Goal: Task Accomplishment & Management: Manage account settings

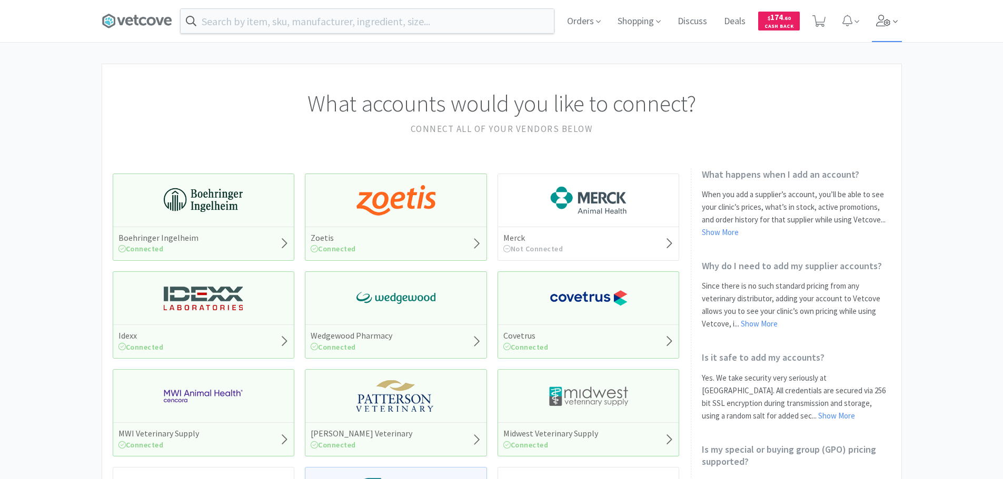
click at [880, 24] on icon at bounding box center [883, 21] width 15 height 12
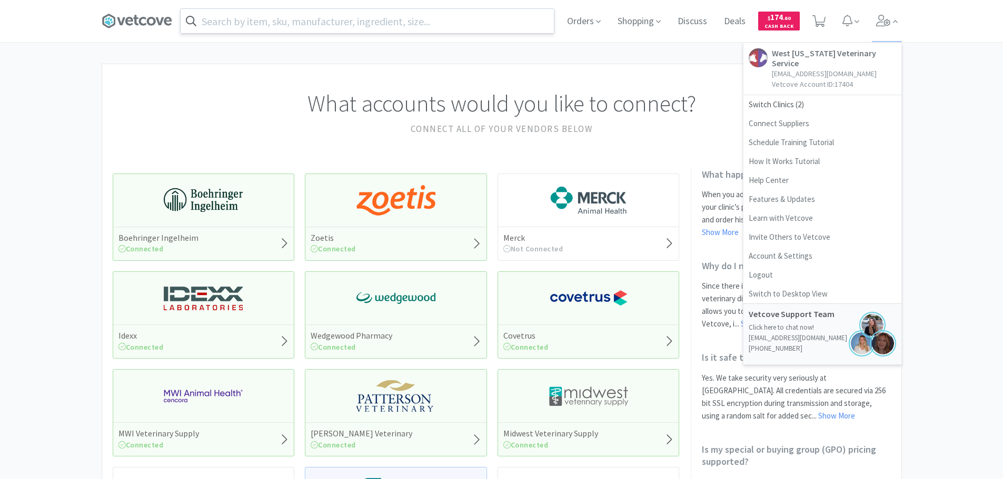
click at [384, 23] on input "text" at bounding box center [367, 21] width 373 height 24
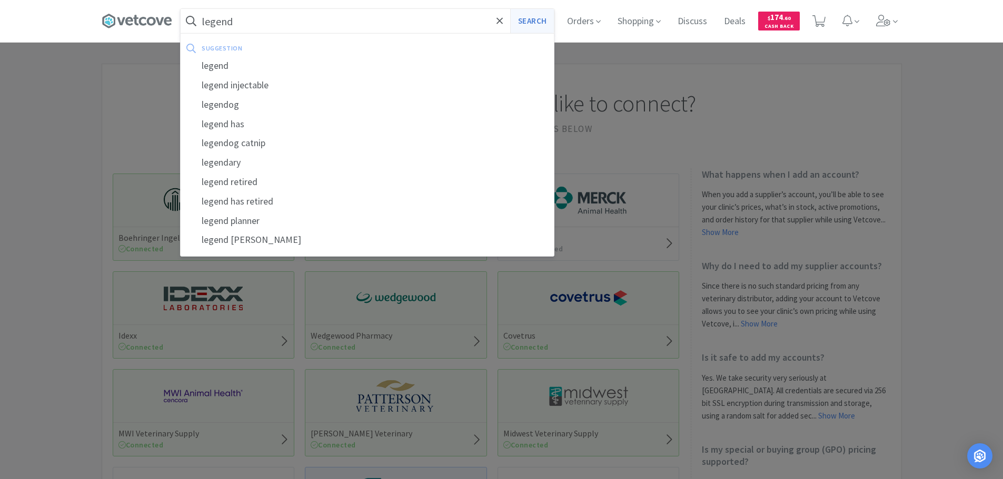
type input "legend"
click at [537, 13] on button "Search" at bounding box center [532, 21] width 44 height 24
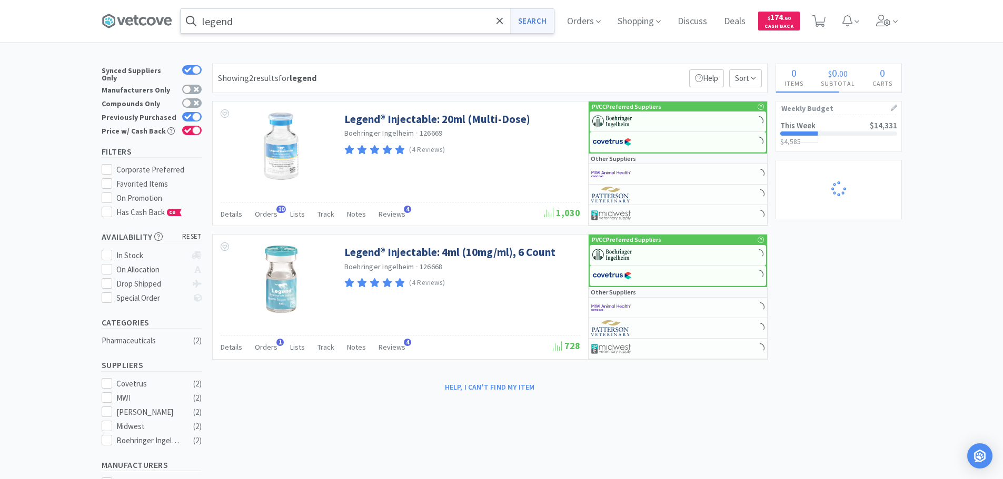
select select "1"
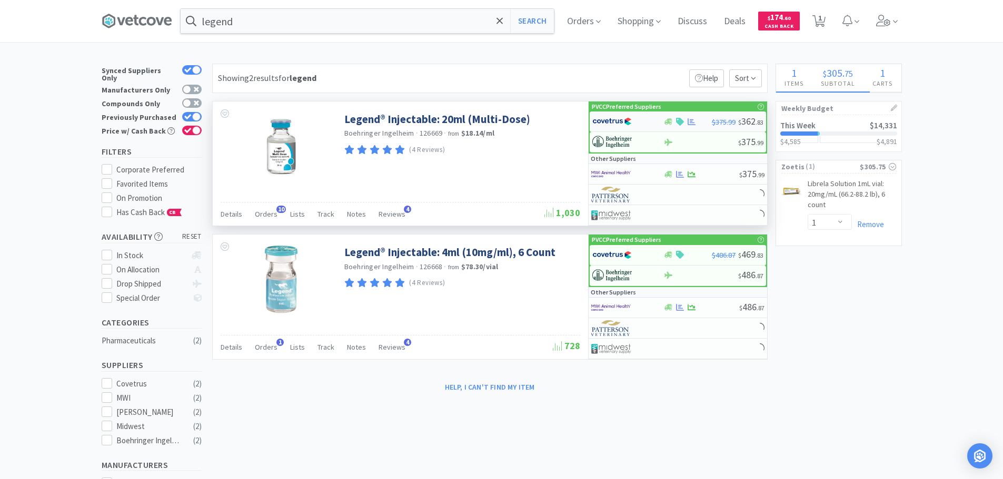
click at [602, 118] on img at bounding box center [611, 122] width 39 height 16
select select "1"
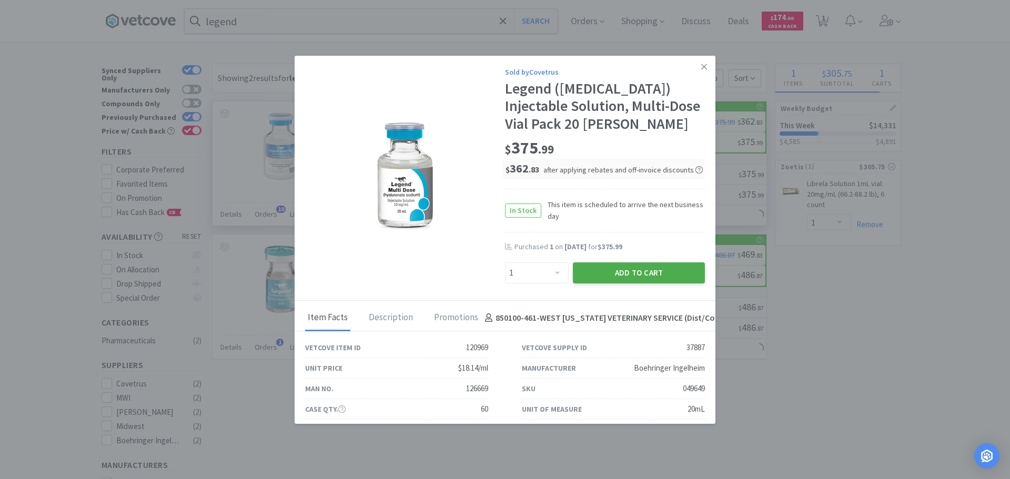
click at [631, 272] on button "Add to Cart" at bounding box center [639, 273] width 132 height 21
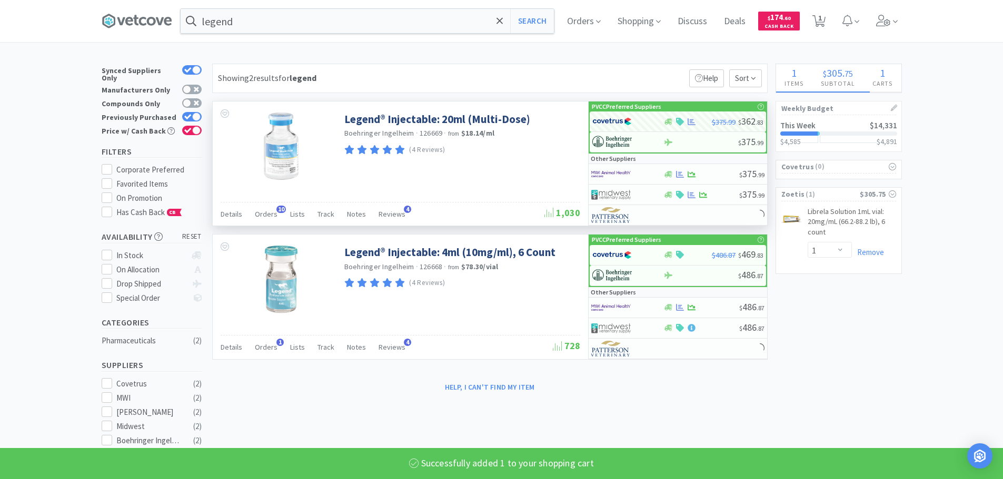
select select "1"
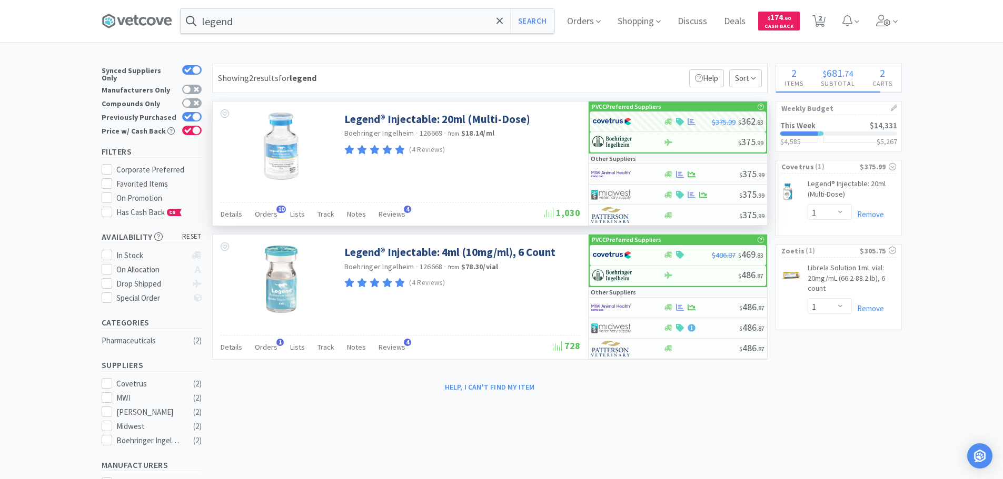
select select "2"
select select "1"
click at [262, 213] on span "Orders" at bounding box center [266, 213] width 23 height 9
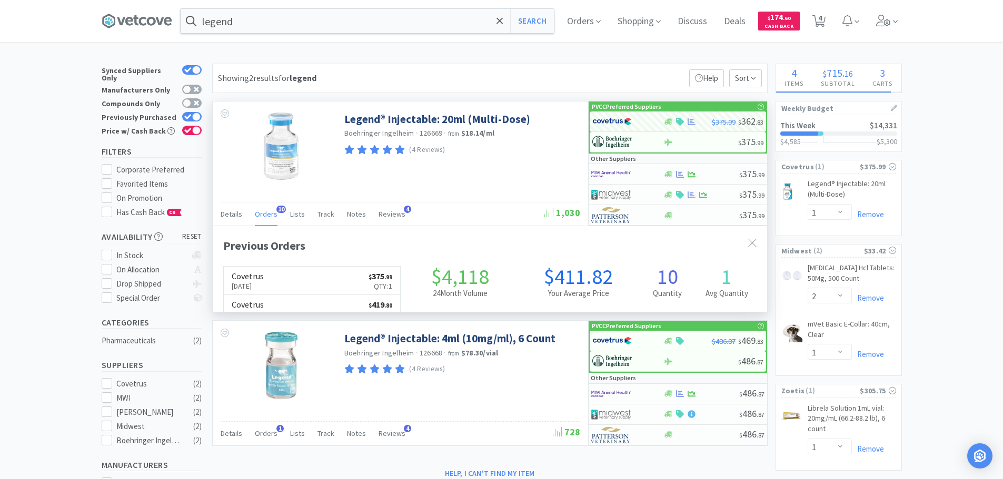
scroll to position [282, 554]
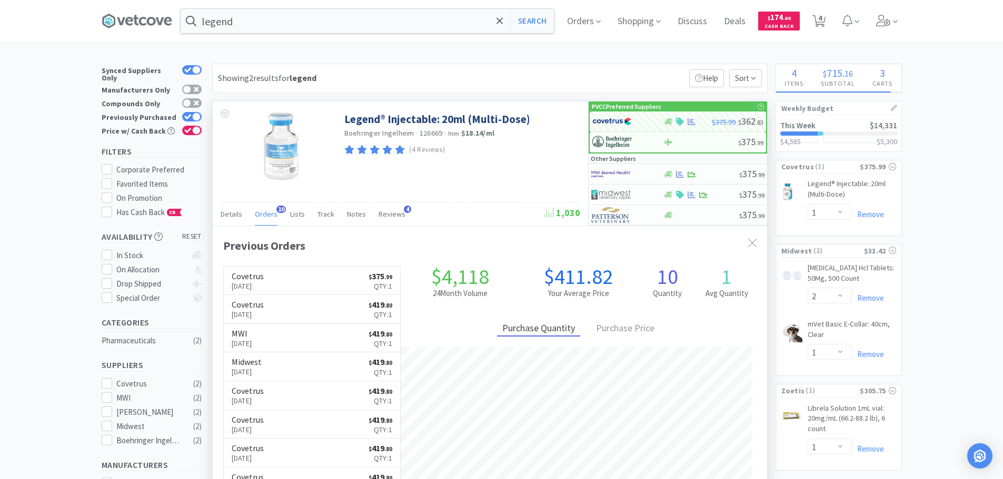
click at [262, 213] on span "Orders" at bounding box center [266, 213] width 23 height 9
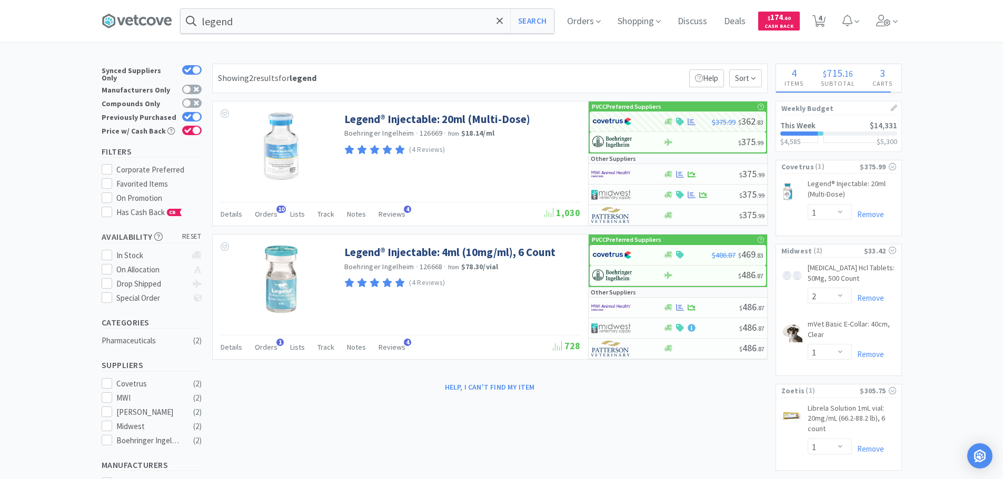
select select "1"
click at [298, 21] on input "legend" at bounding box center [367, 21] width 373 height 24
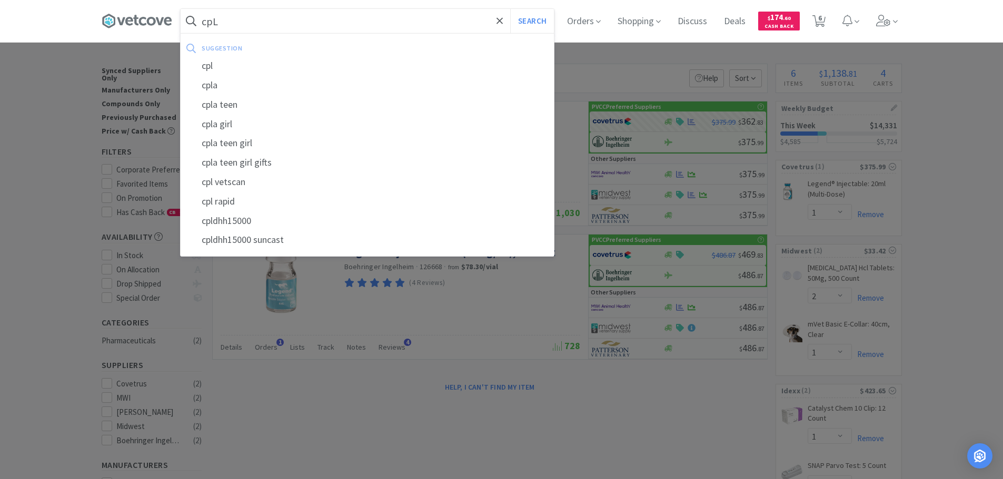
type input "cpL"
click at [510, 9] on button "Search" at bounding box center [532, 21] width 44 height 24
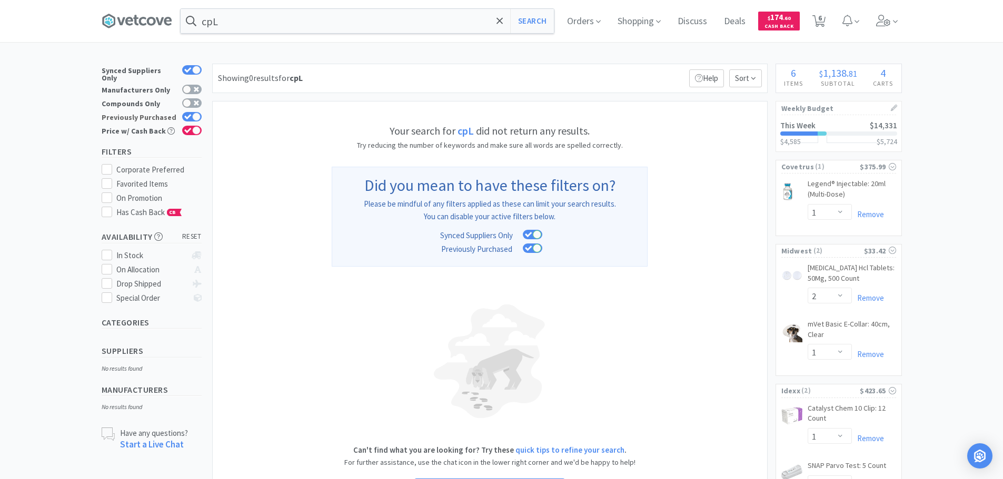
click at [184, 114] on icon at bounding box center [187, 117] width 7 height 6
checkbox input "false"
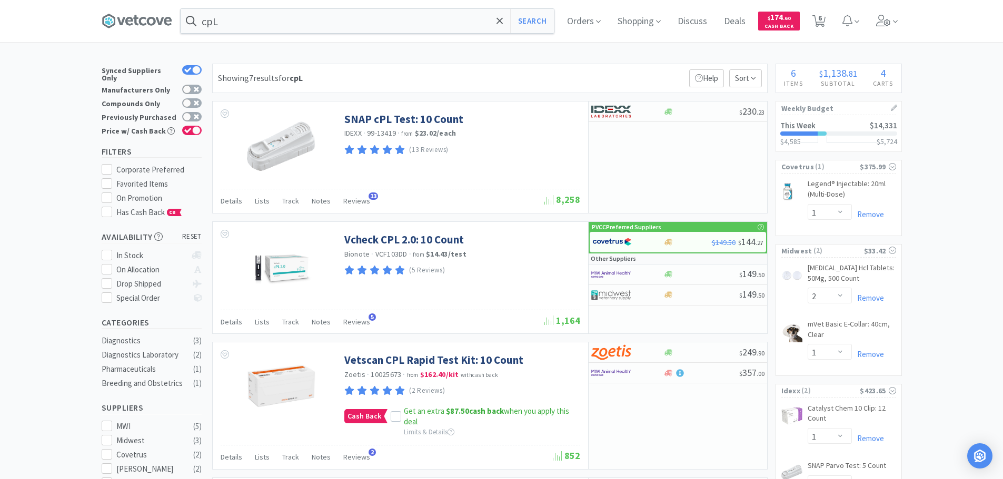
scroll to position [53, 0]
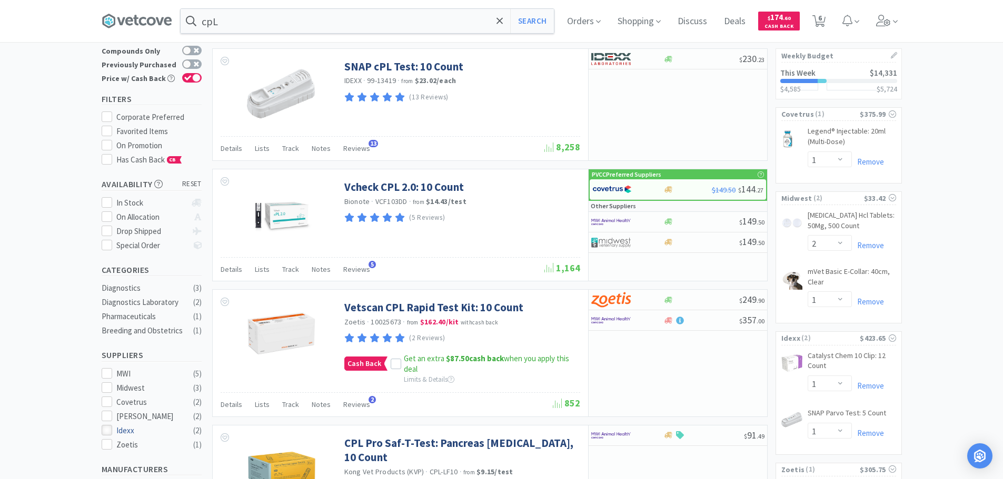
click at [112, 425] on div at bounding box center [107, 430] width 11 height 11
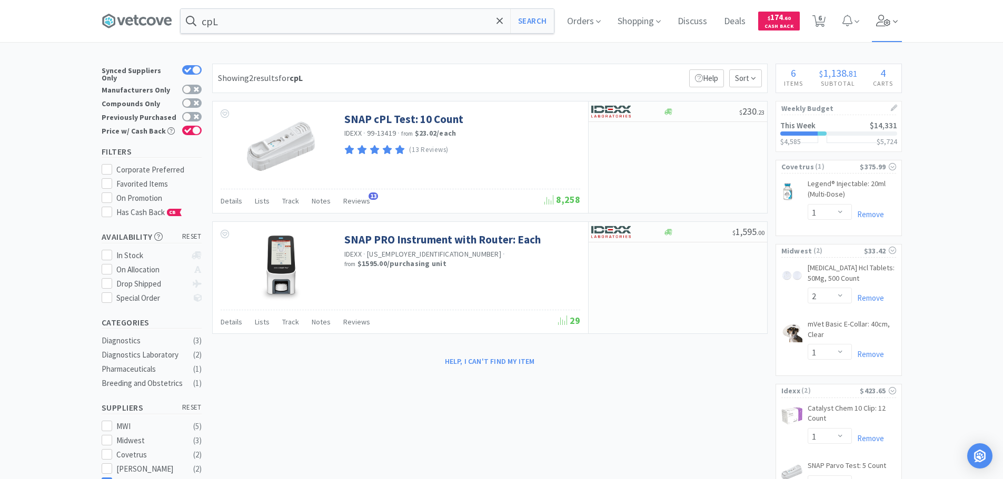
click at [883, 18] on icon at bounding box center [883, 21] width 14 height 12
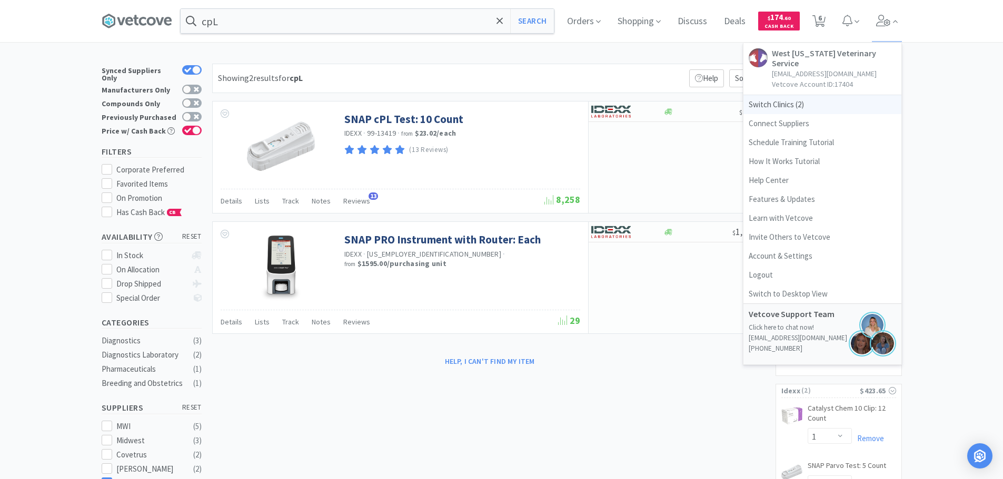
click at [772, 95] on span "Switch Clinics ( 2 )" at bounding box center [822, 104] width 158 height 19
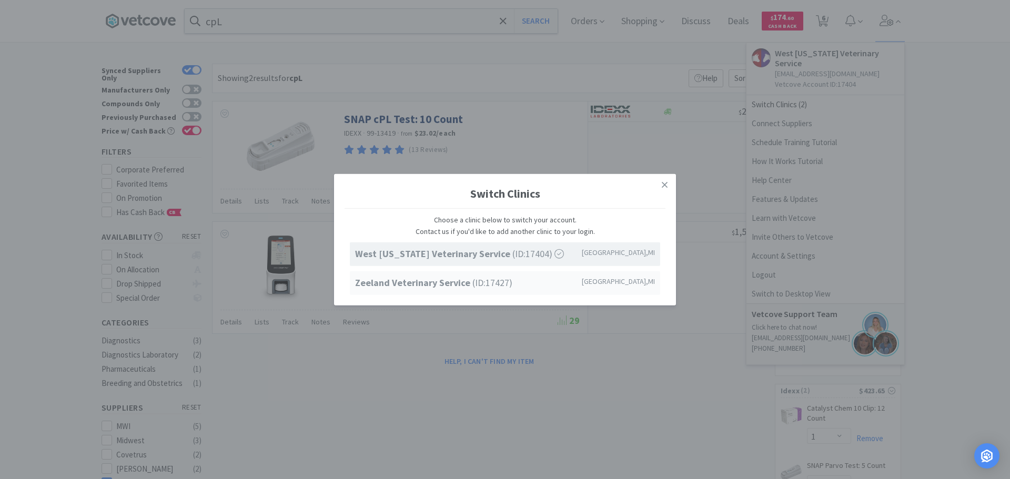
click at [441, 284] on strong "Zeeland Veterinary Service" at bounding box center [413, 283] width 117 height 12
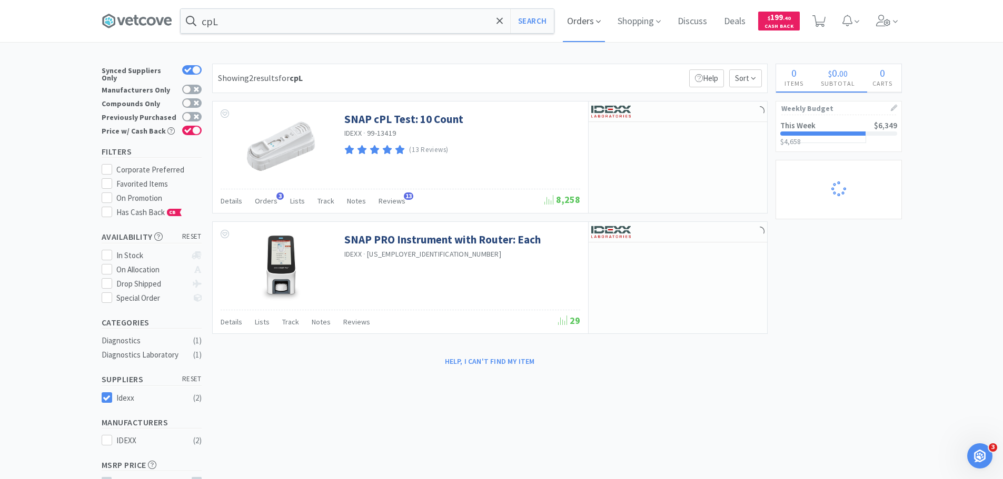
click at [594, 26] on span "Orders" at bounding box center [584, 21] width 42 height 42
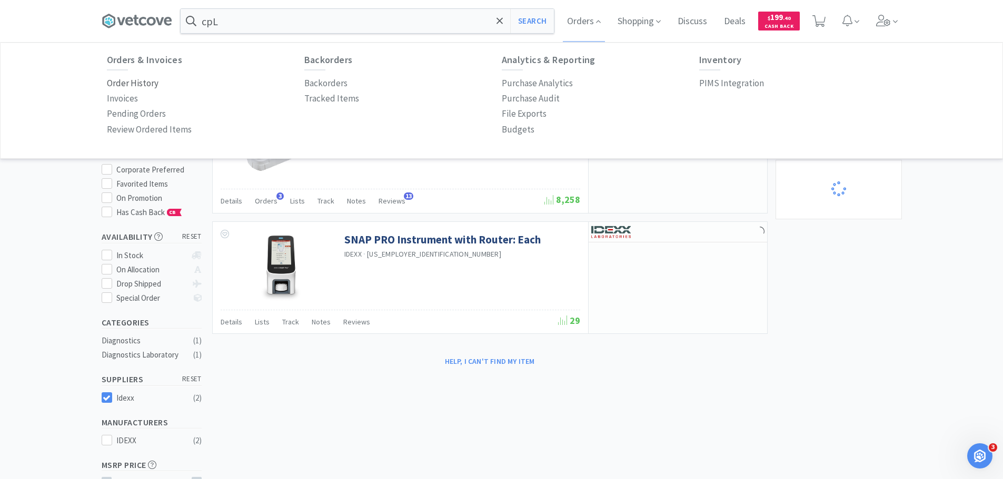
click at [153, 85] on p "Order History" at bounding box center [133, 83] width 52 height 14
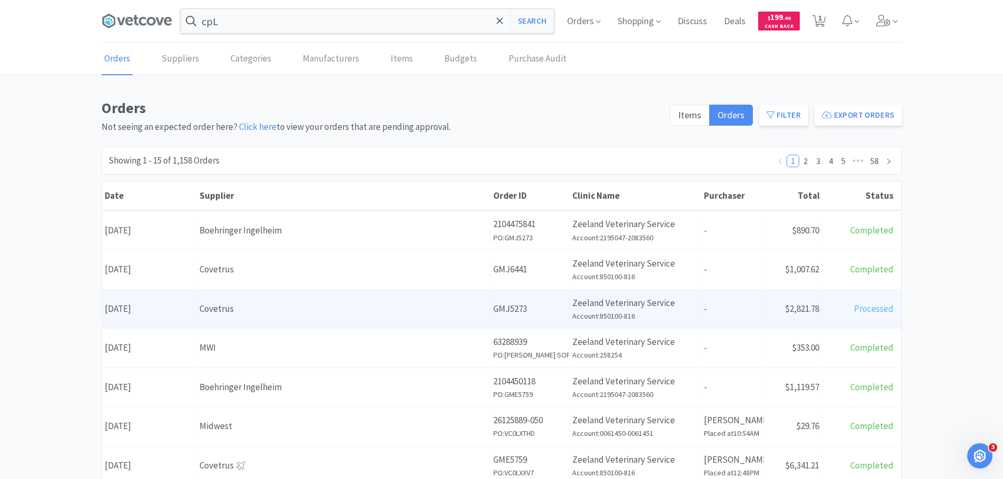
click at [266, 305] on div "Covetrus" at bounding box center [343, 309] width 288 height 14
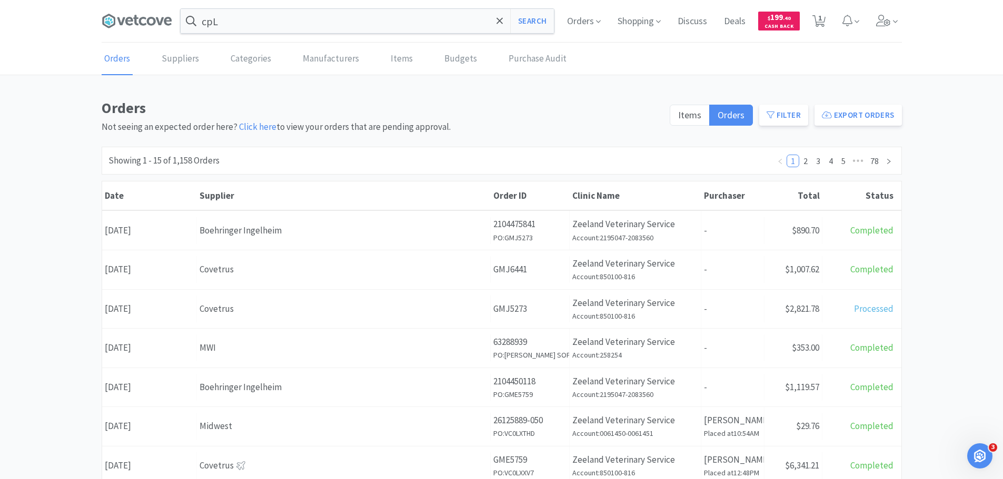
click at [165, 276] on div "Date [DATE]" at bounding box center [149, 269] width 95 height 27
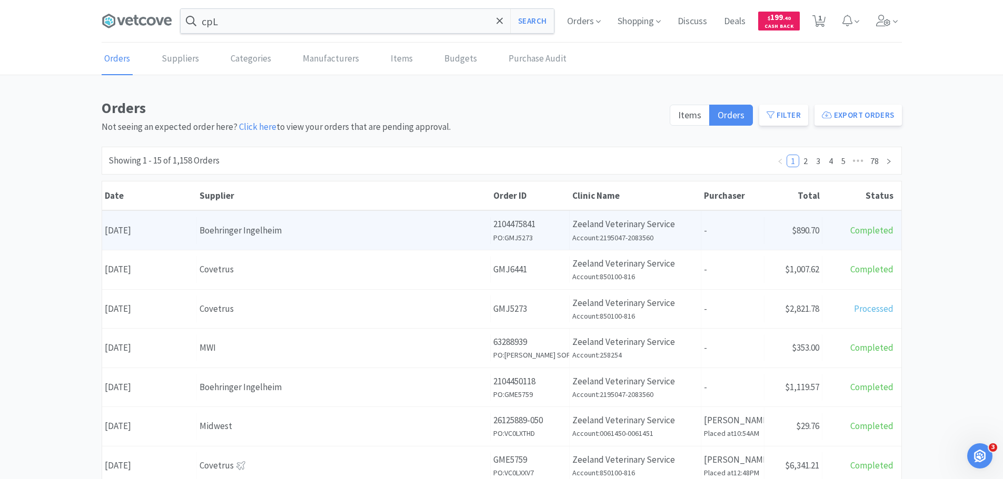
click at [270, 227] on div "Boehringer Ingelheim" at bounding box center [343, 231] width 288 height 14
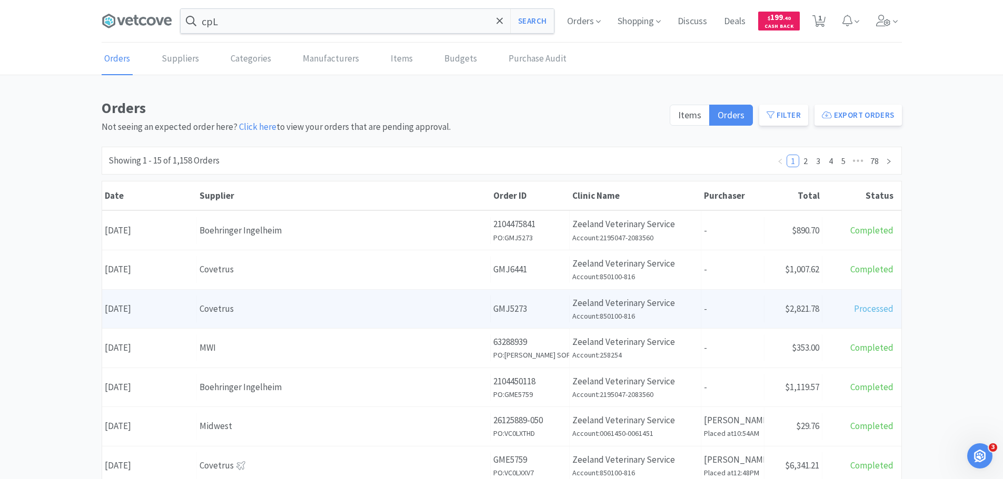
click at [245, 304] on div "Covetrus" at bounding box center [343, 309] width 288 height 14
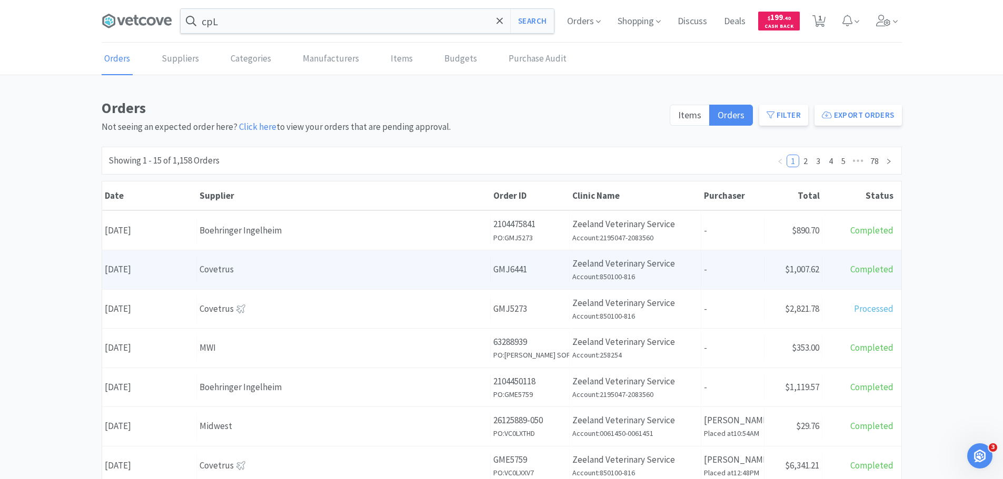
click at [290, 277] on div "Supplier Covetrus" at bounding box center [344, 269] width 294 height 27
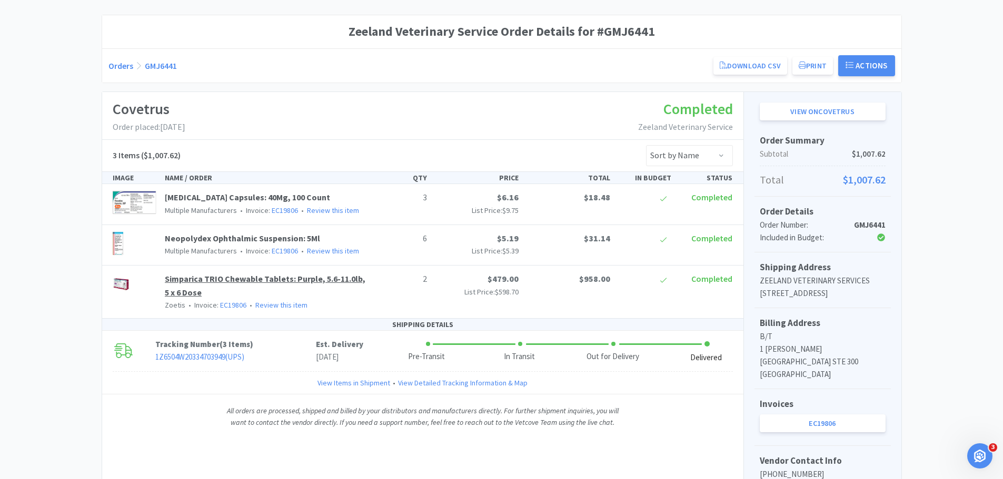
scroll to position [172, 0]
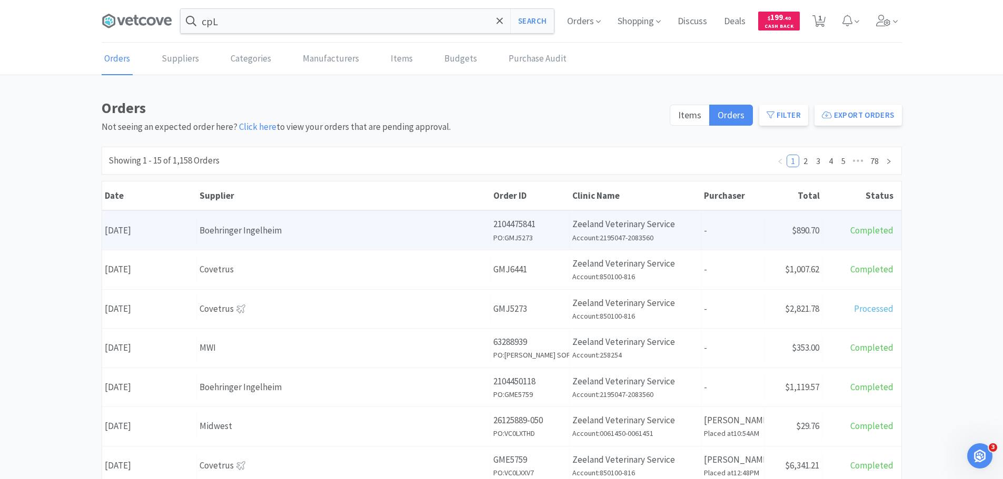
click at [203, 226] on div "Boehringer Ingelheim" at bounding box center [343, 231] width 288 height 14
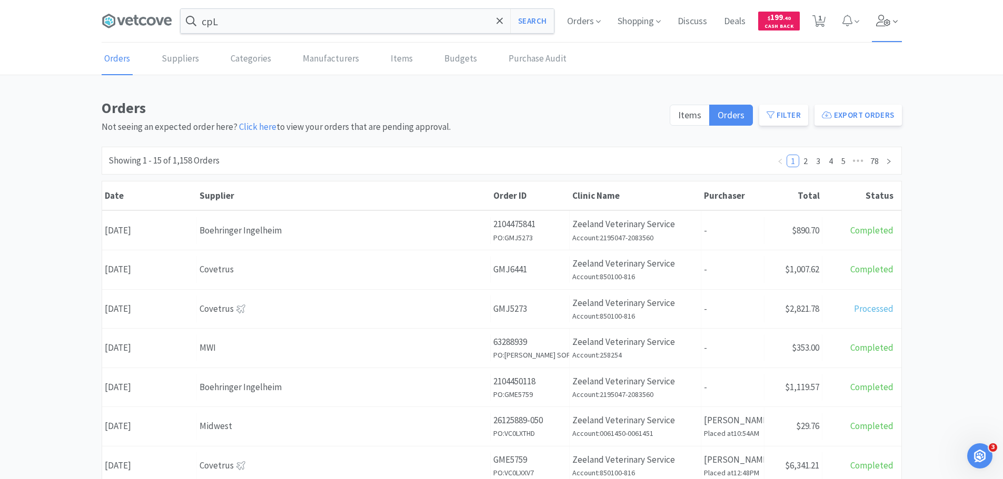
click at [883, 18] on icon at bounding box center [883, 21] width 14 height 12
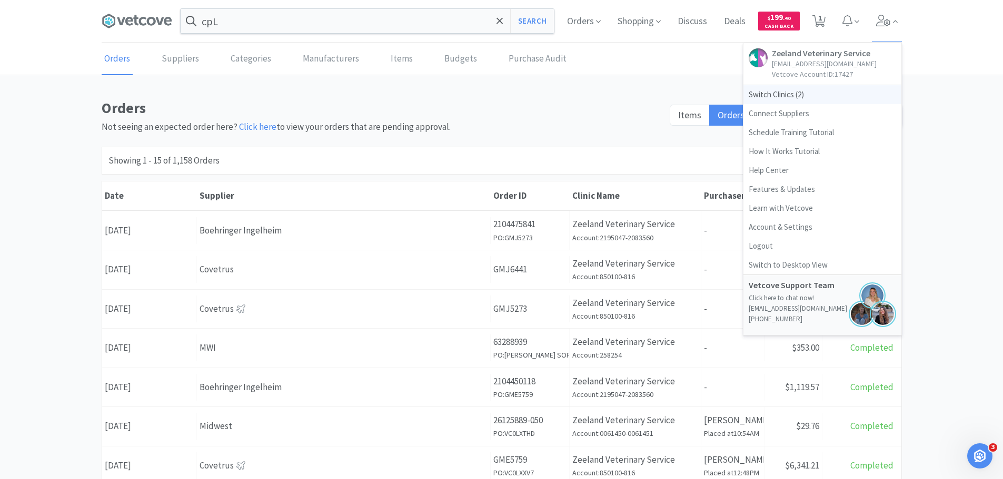
click at [802, 99] on span "Switch Clinics ( 2 )" at bounding box center [822, 94] width 158 height 19
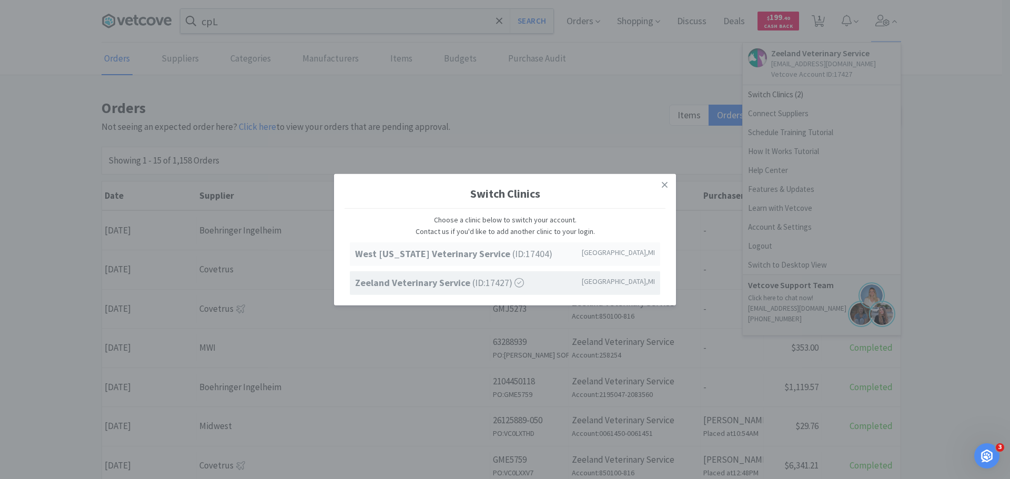
click at [425, 258] on strong "West [US_STATE] Veterinary Service" at bounding box center [433, 254] width 157 height 12
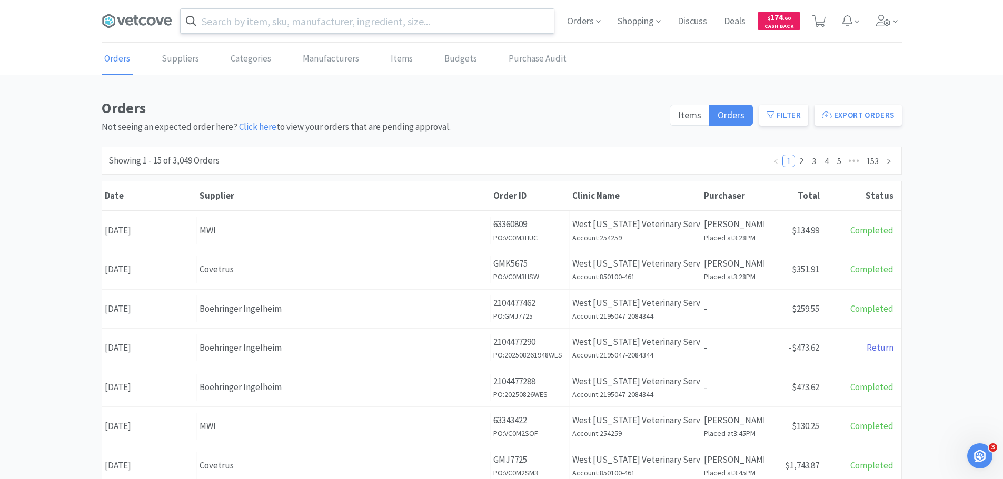
click at [409, 23] on input "text" at bounding box center [367, 21] width 373 height 24
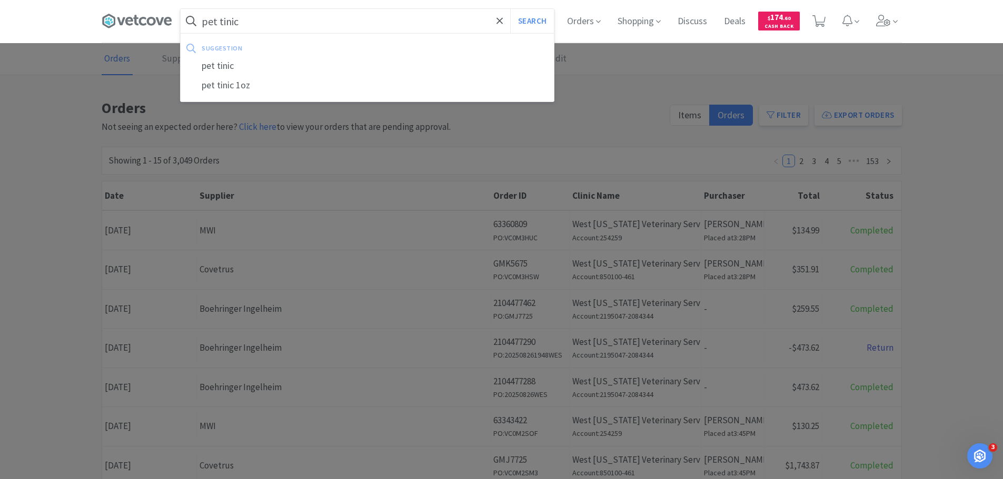
type input "pet tinic"
click at [510, 9] on button "Search" at bounding box center [532, 21] width 44 height 24
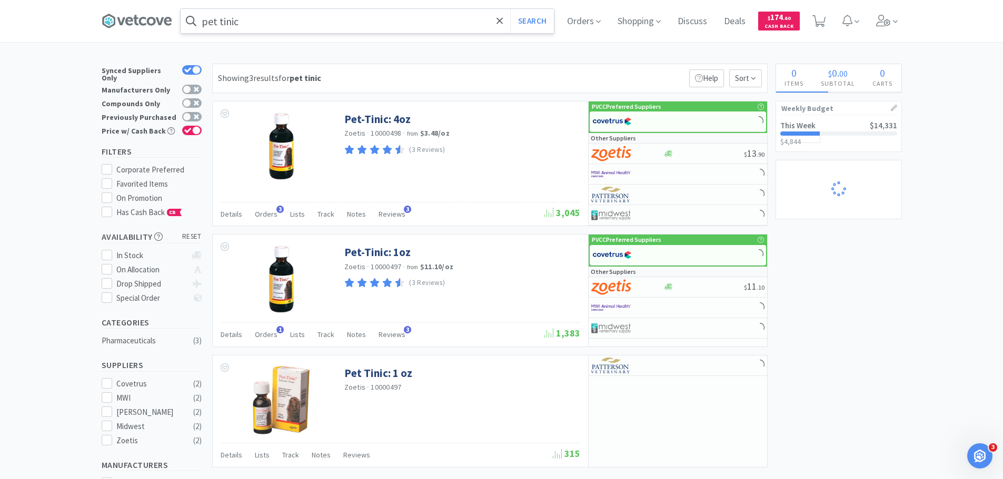
select select "2"
select select "1"
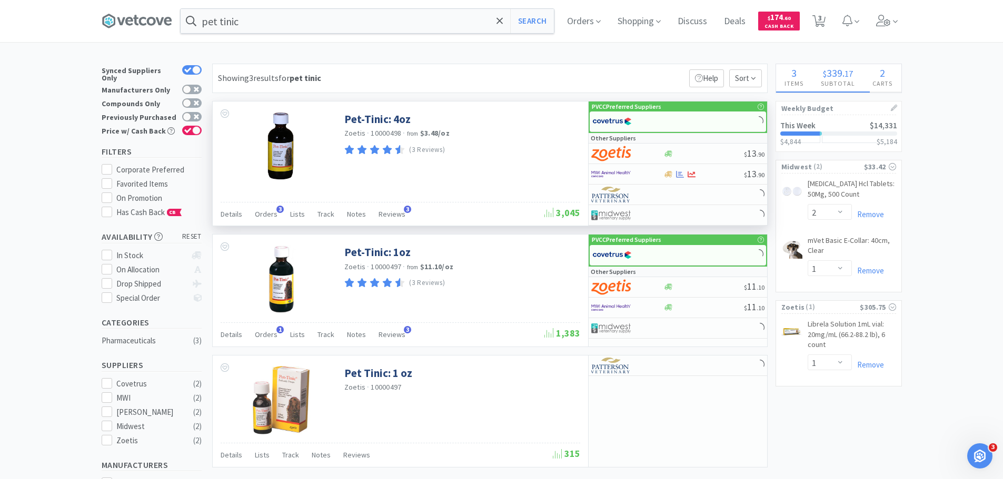
select select "1"
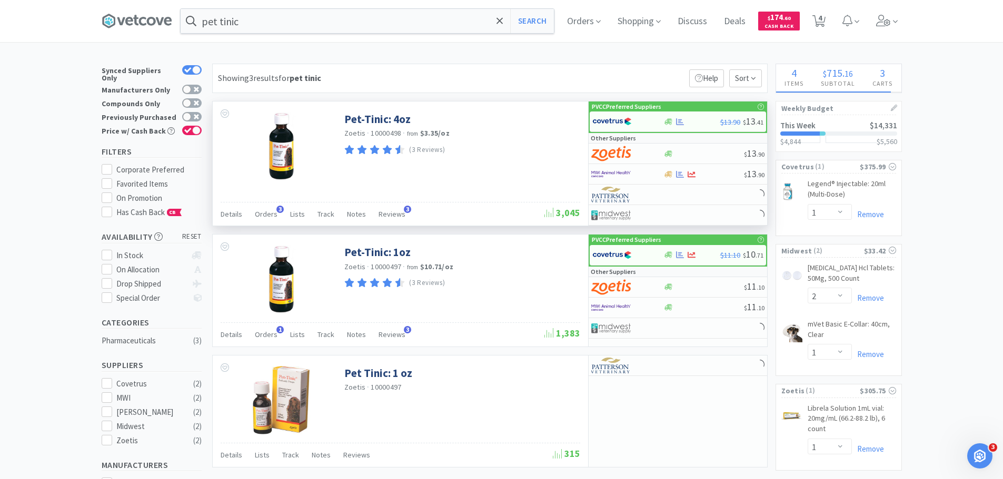
select select "1"
click at [629, 125] on img at bounding box center [611, 122] width 39 height 16
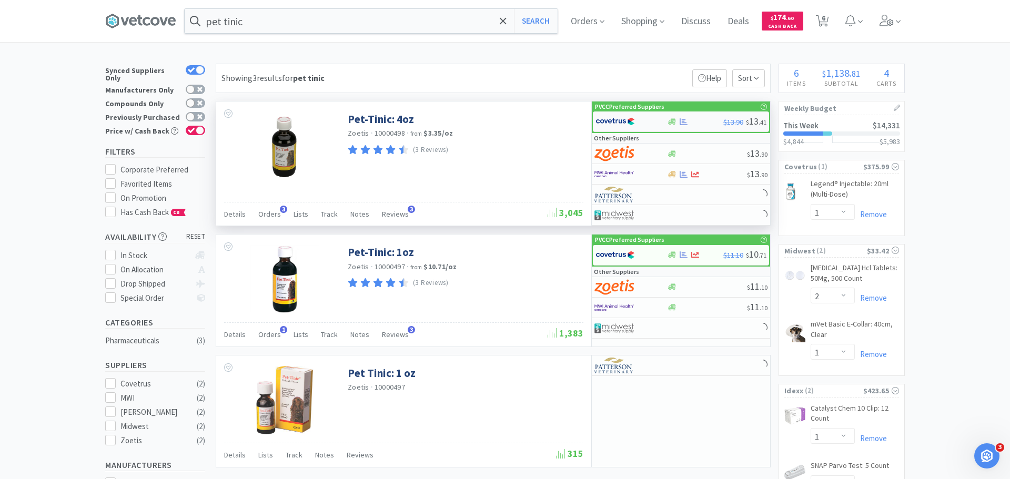
select select "1"
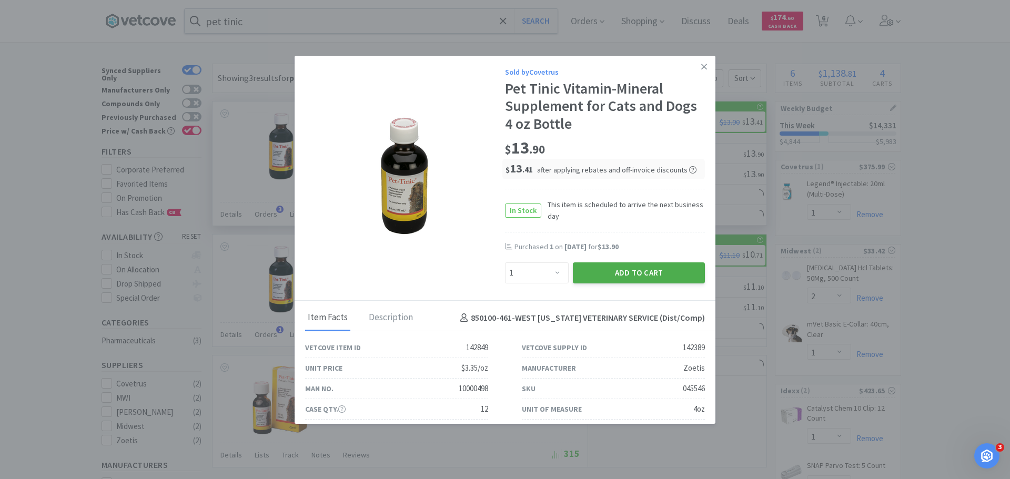
click at [637, 272] on button "Add to Cart" at bounding box center [639, 273] width 132 height 21
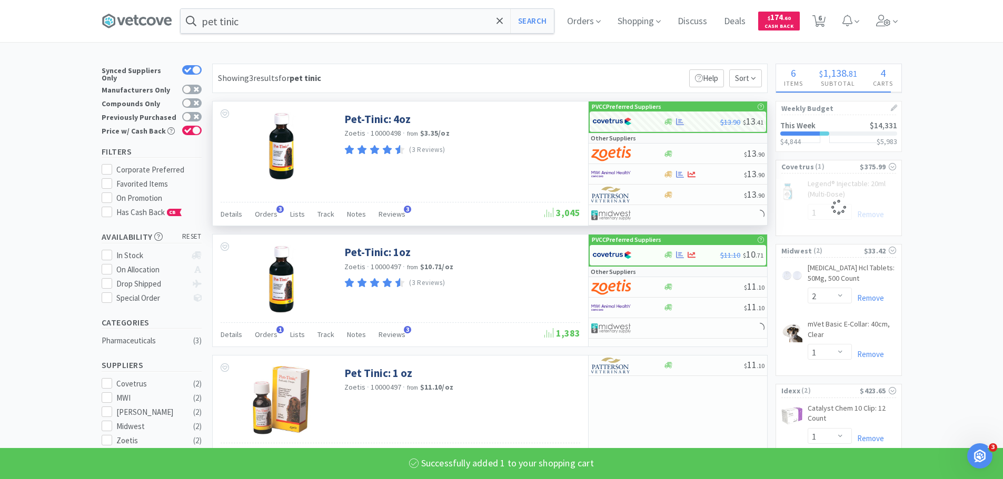
select select "1"
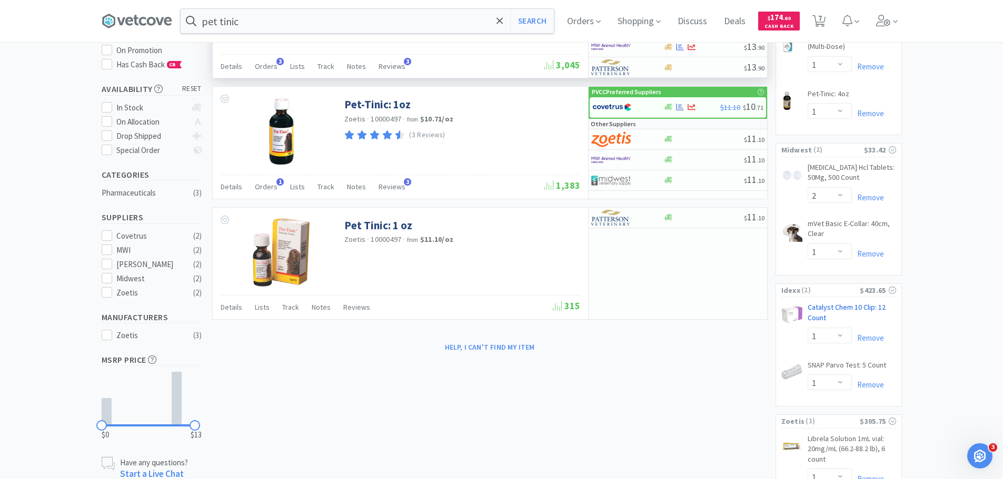
scroll to position [209, 0]
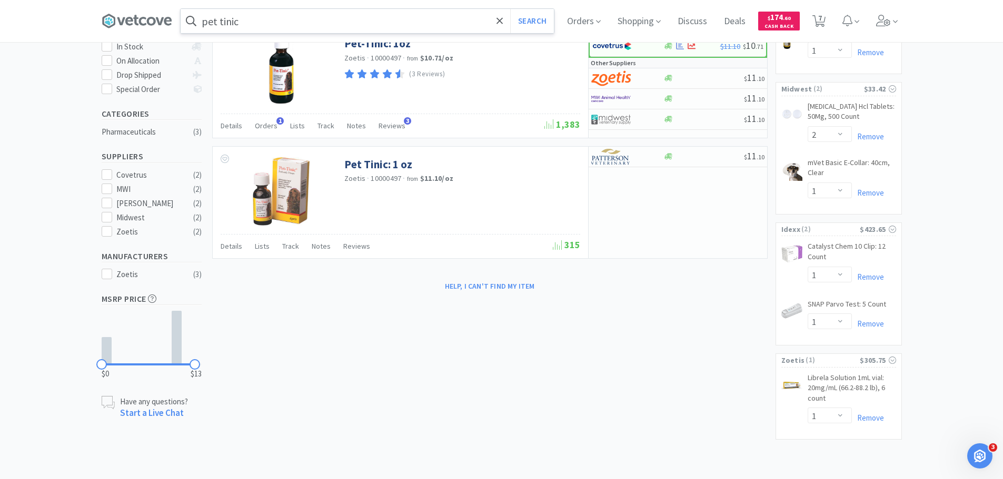
click at [467, 21] on input "pet tinic" at bounding box center [367, 21] width 373 height 24
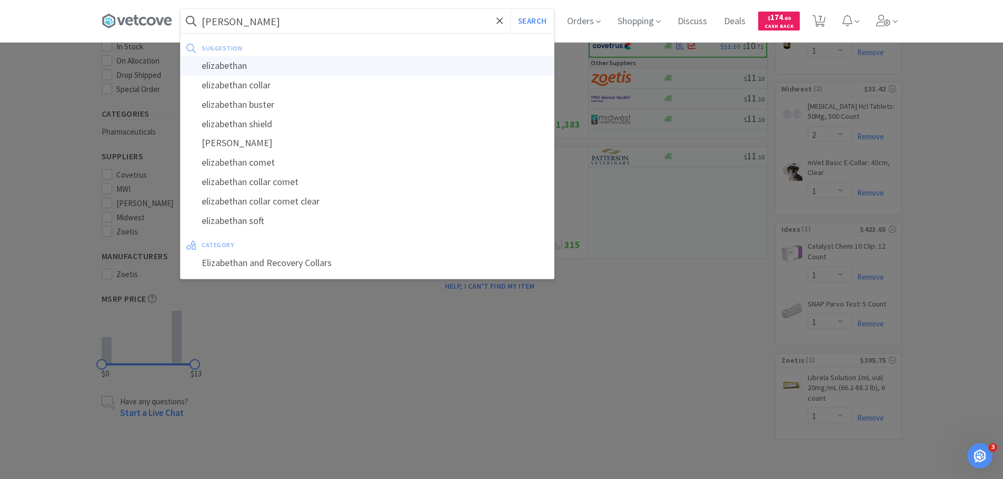
click at [306, 66] on div "elizabethan" at bounding box center [367, 65] width 373 height 19
type input "elizabethan"
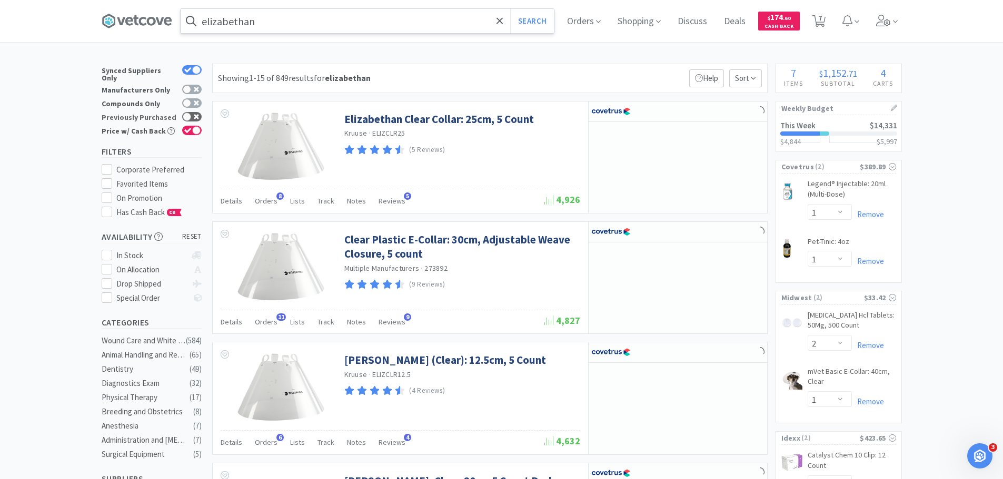
click at [196, 114] on icon at bounding box center [196, 116] width 5 height 5
checkbox input "true"
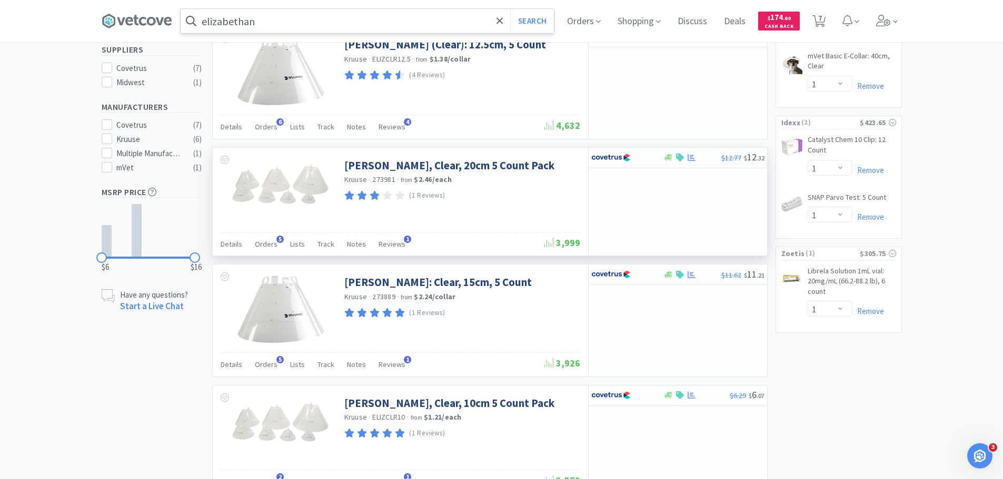
scroll to position [53, 0]
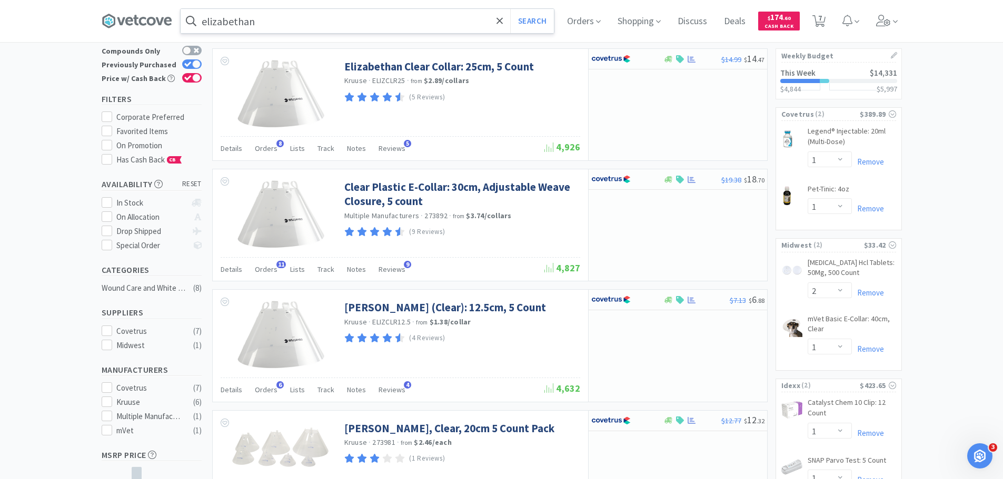
click at [276, 22] on input "elizabethan" at bounding box center [367, 21] width 373 height 24
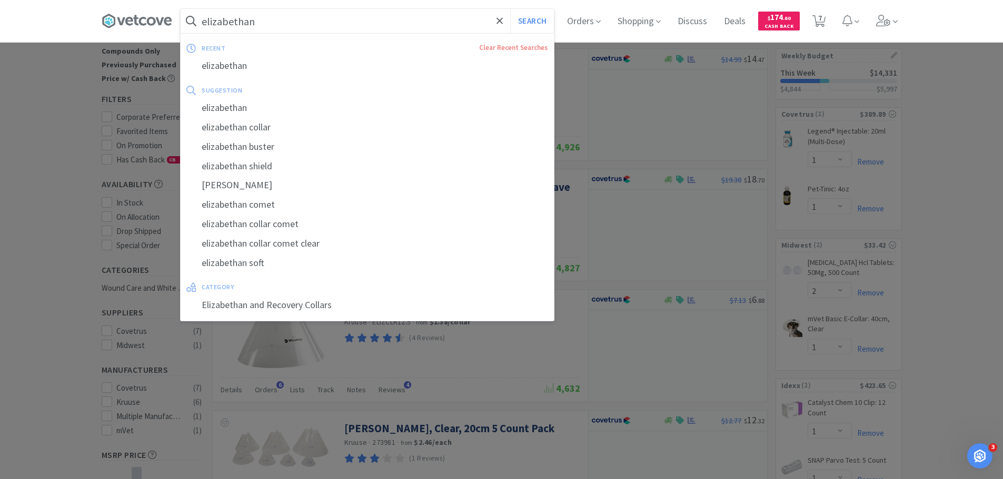
click at [276, 22] on input "elizabethan" at bounding box center [367, 21] width 373 height 24
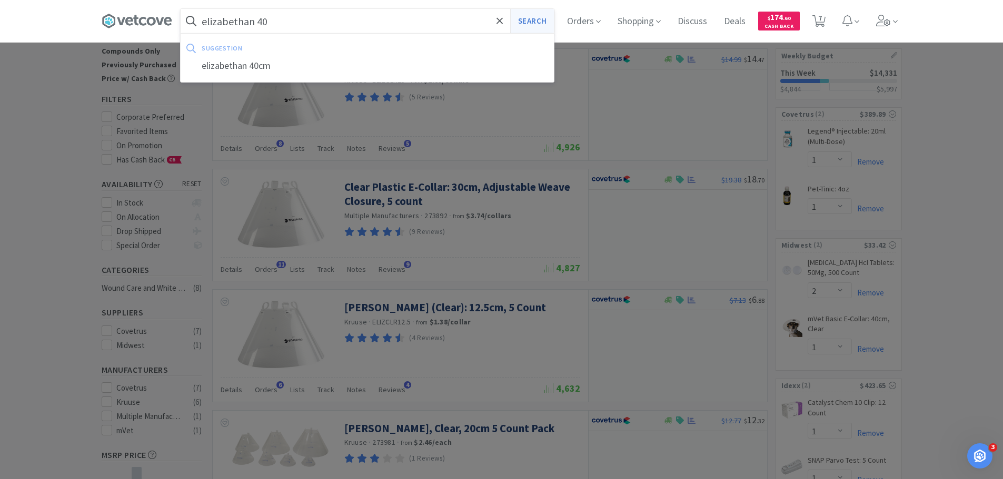
type input "elizabethan 40"
click at [522, 19] on button "Search" at bounding box center [532, 21] width 44 height 24
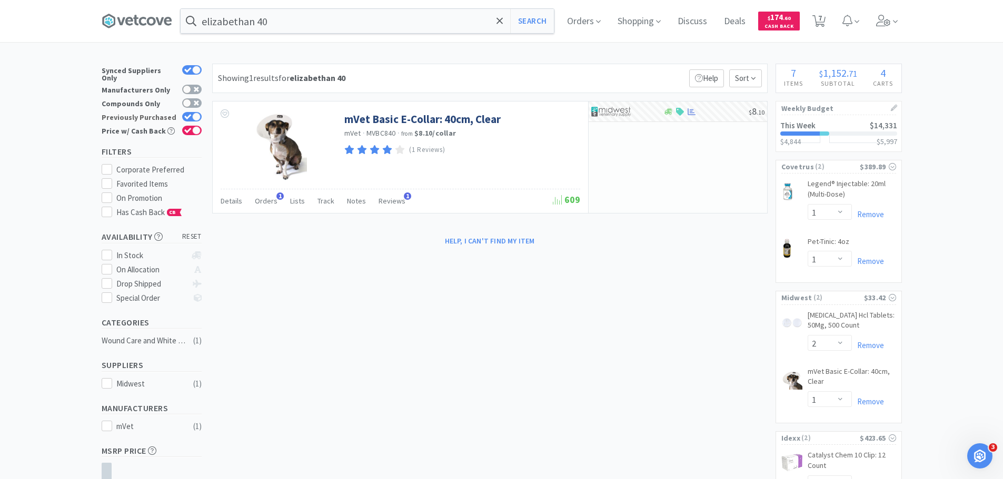
click at [193, 113] on div at bounding box center [196, 117] width 8 height 8
checkbox input "false"
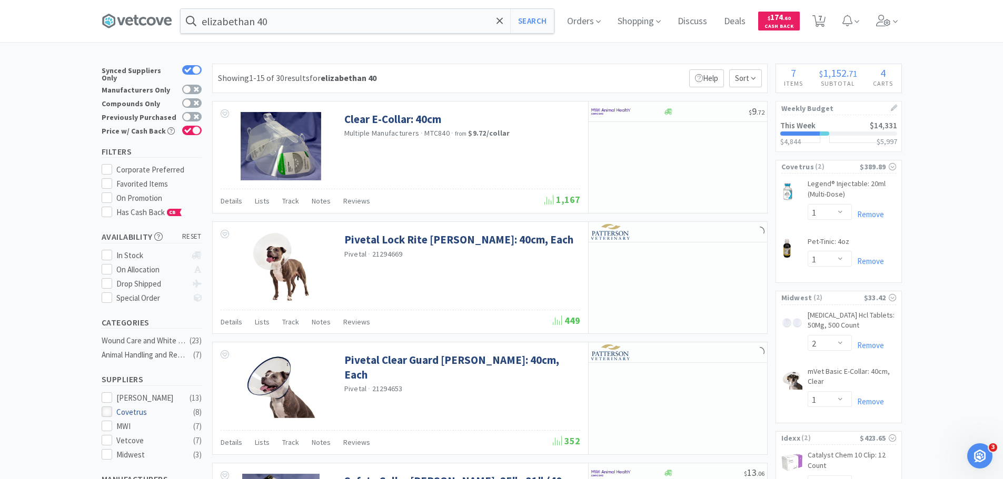
click at [105, 408] on icon at bounding box center [107, 412] width 8 height 8
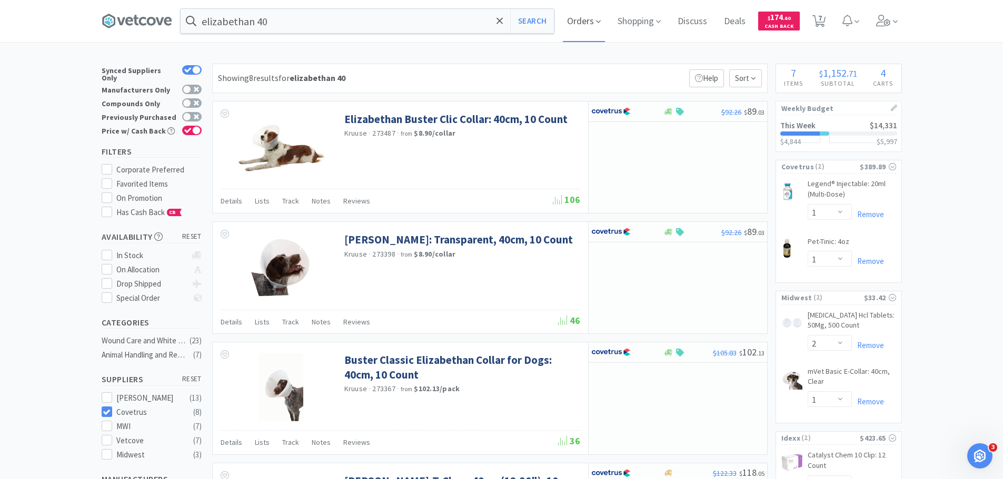
click at [597, 22] on span "Orders" at bounding box center [584, 21] width 42 height 42
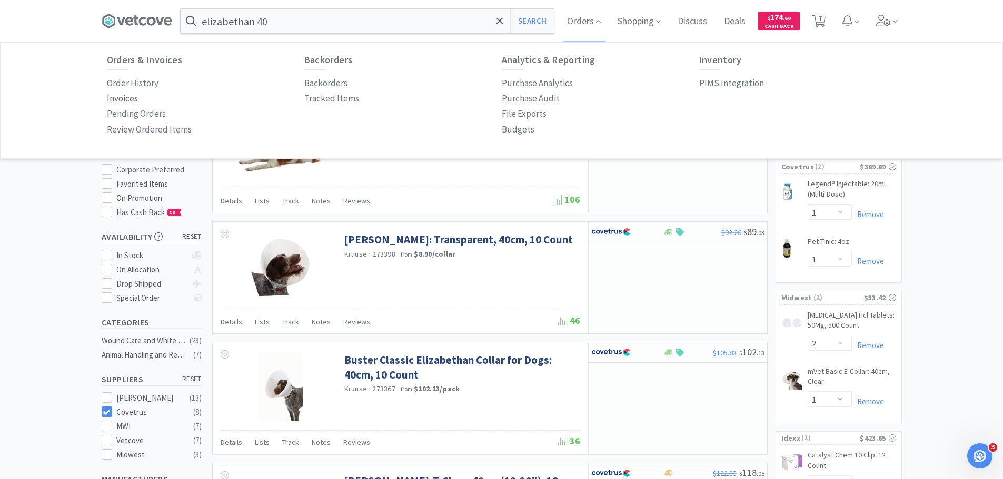
click at [121, 101] on p "Invoices" at bounding box center [122, 99] width 31 height 14
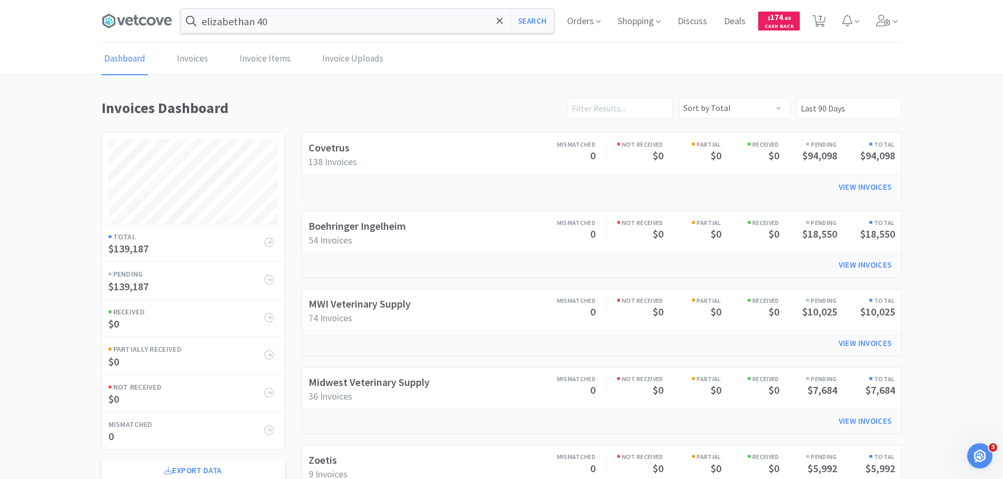
scroll to position [584, 800]
click at [343, 226] on link "Boehringer Ingelheim" at bounding box center [356, 225] width 97 height 13
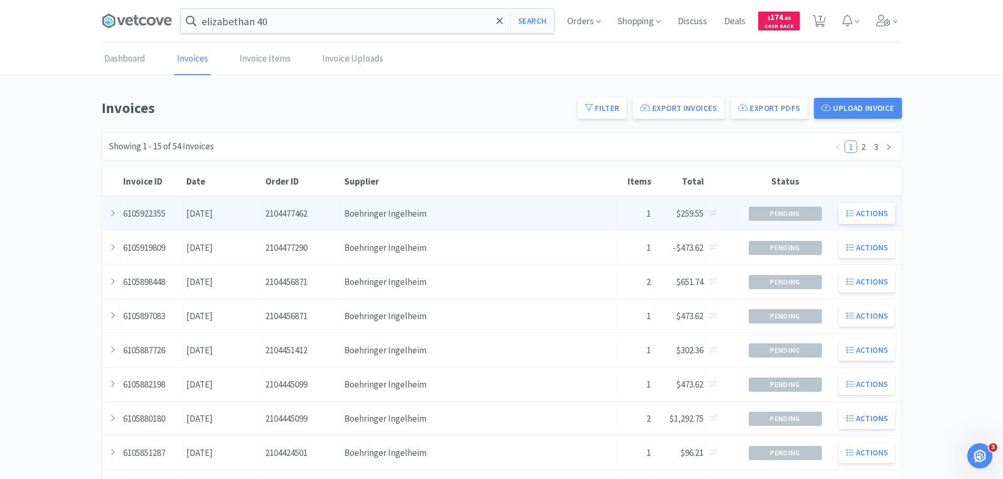
click at [344, 222] on div "Supplier Boehringer Ingelheim" at bounding box center [479, 214] width 275 height 27
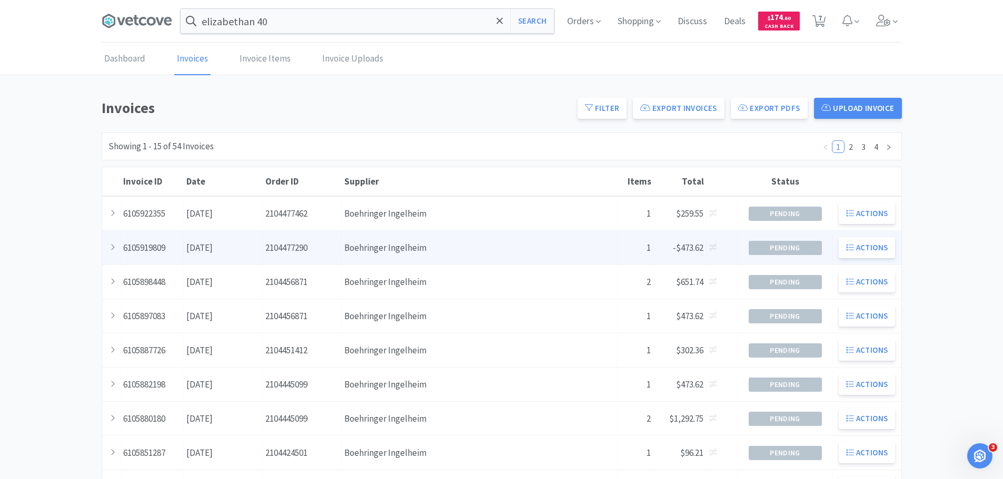
click at [204, 246] on div "Date [DATE]" at bounding box center [223, 248] width 79 height 27
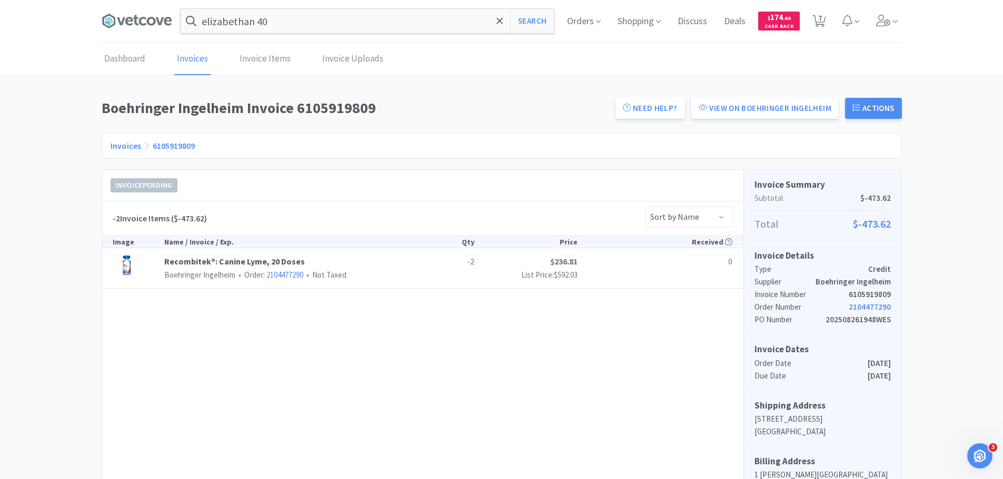
scroll to position [111, 0]
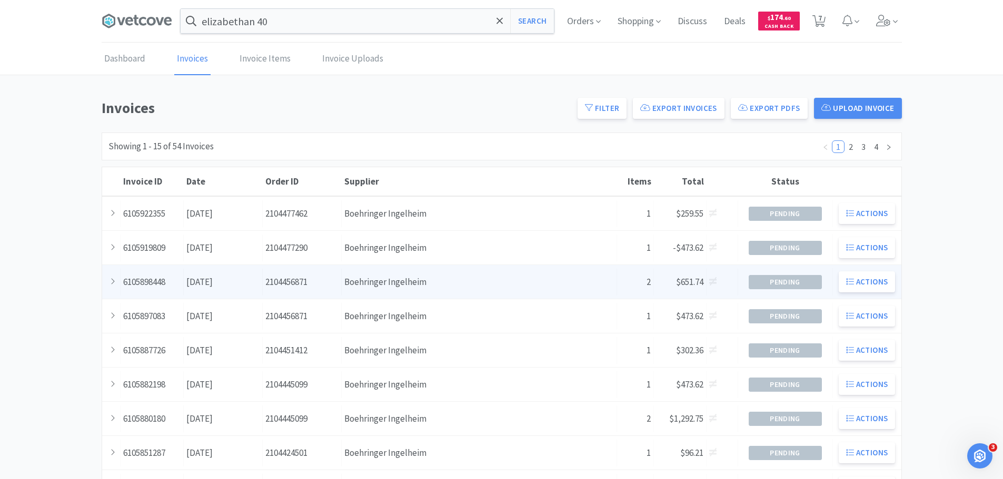
click at [239, 271] on div "Date August 21st, 2025" at bounding box center [223, 282] width 79 height 27
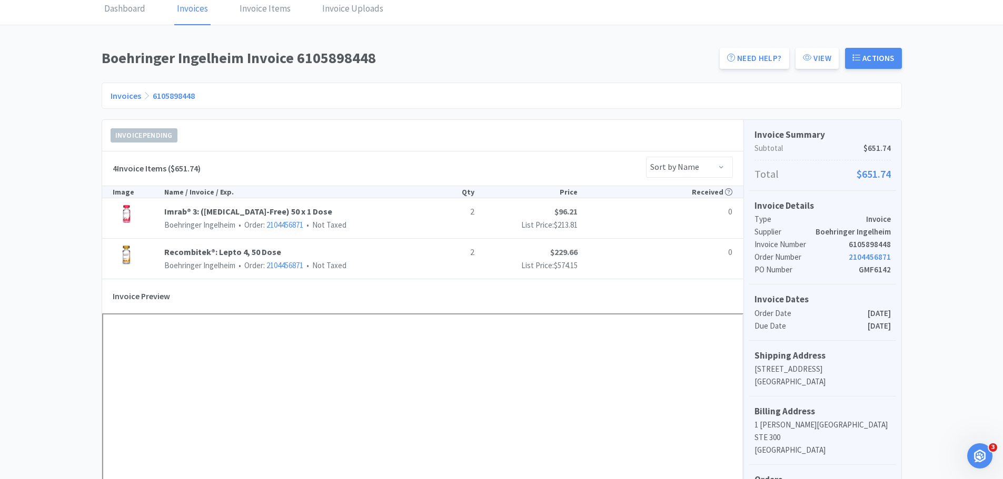
scroll to position [105, 0]
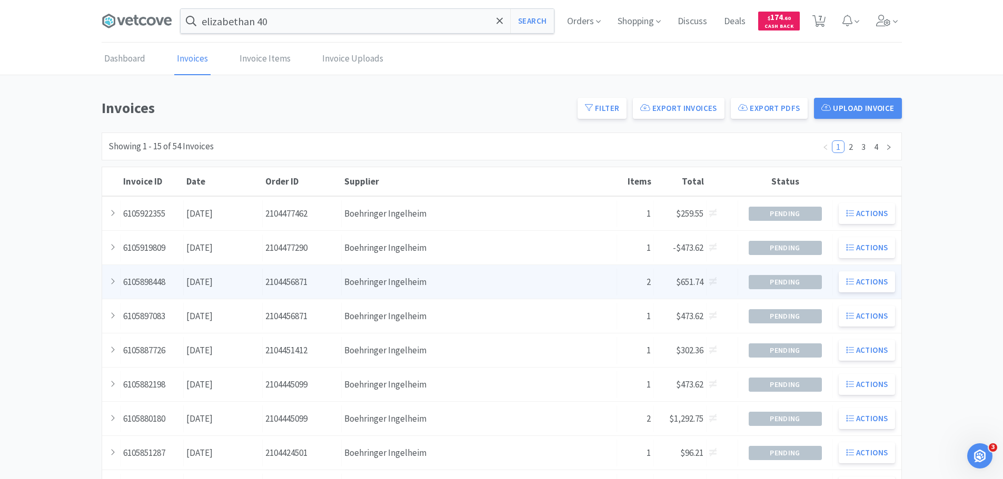
click at [236, 276] on div "Date August 21st, 2025" at bounding box center [223, 282] width 79 height 27
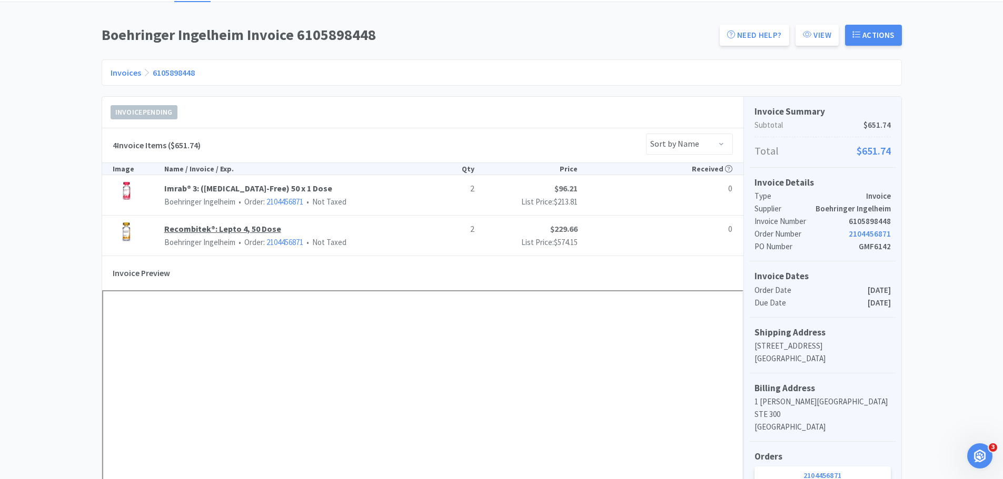
scroll to position [158, 0]
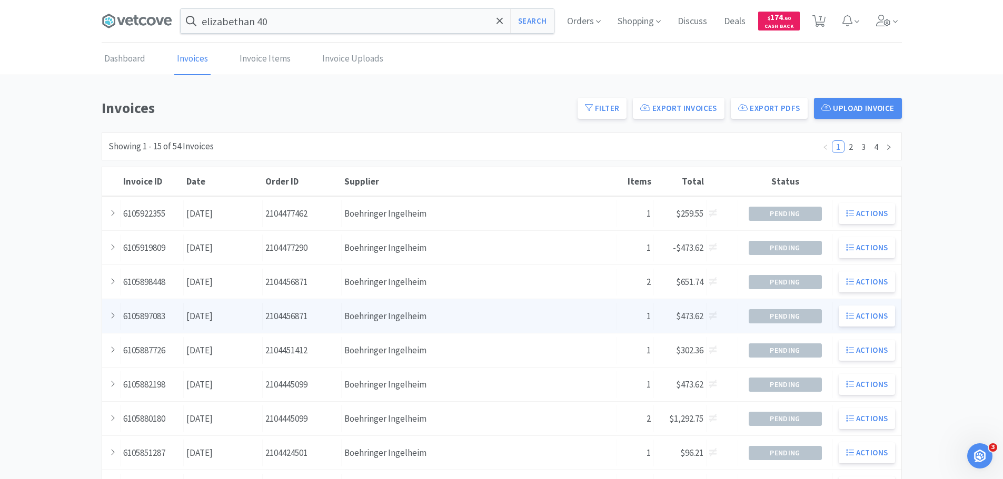
click at [255, 309] on div "Date August 21st, 2025" at bounding box center [223, 316] width 79 height 27
click at [296, 310] on div "Order ID 2104456871" at bounding box center [302, 316] width 79 height 27
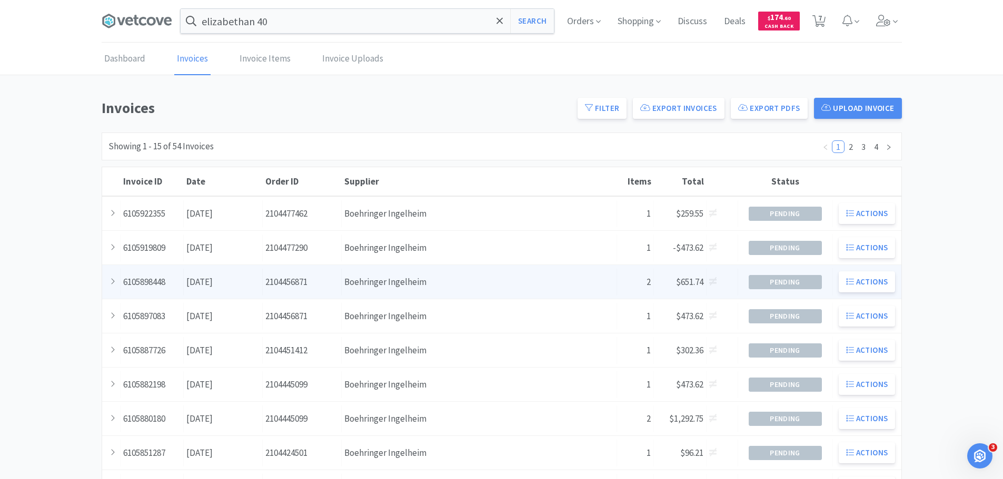
click at [228, 285] on div "Date August 21st, 2025" at bounding box center [223, 282] width 79 height 27
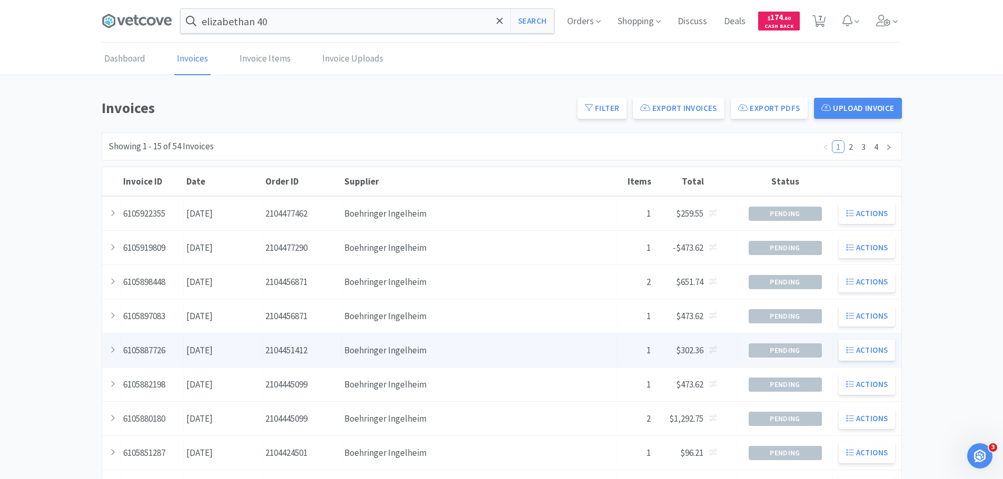
click at [272, 344] on div "Order ID 2104451412" at bounding box center [302, 350] width 79 height 27
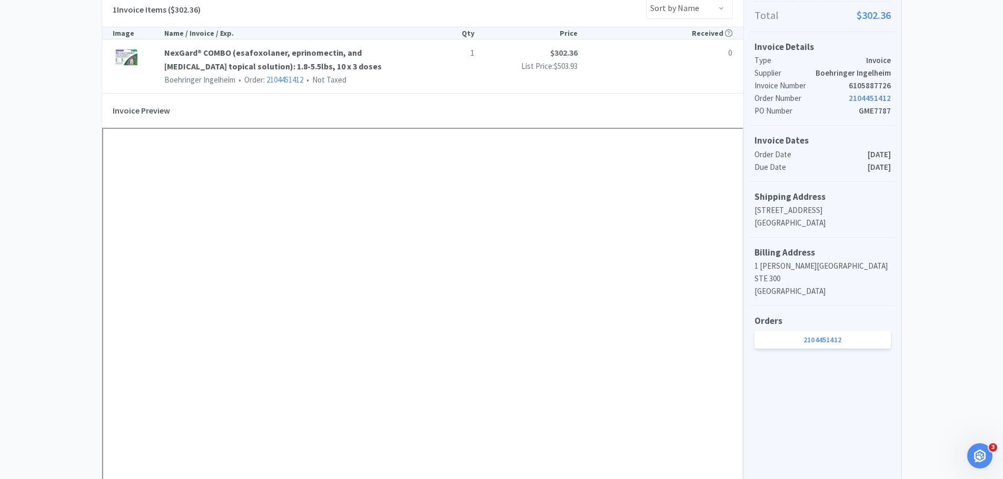
scroll to position [263, 0]
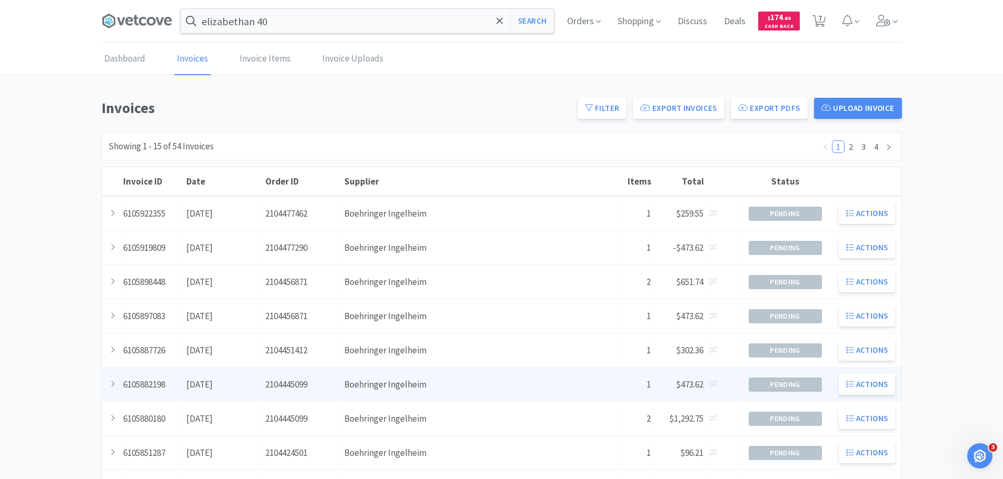
click at [244, 379] on div "Date August 19th, 2025" at bounding box center [223, 385] width 79 height 27
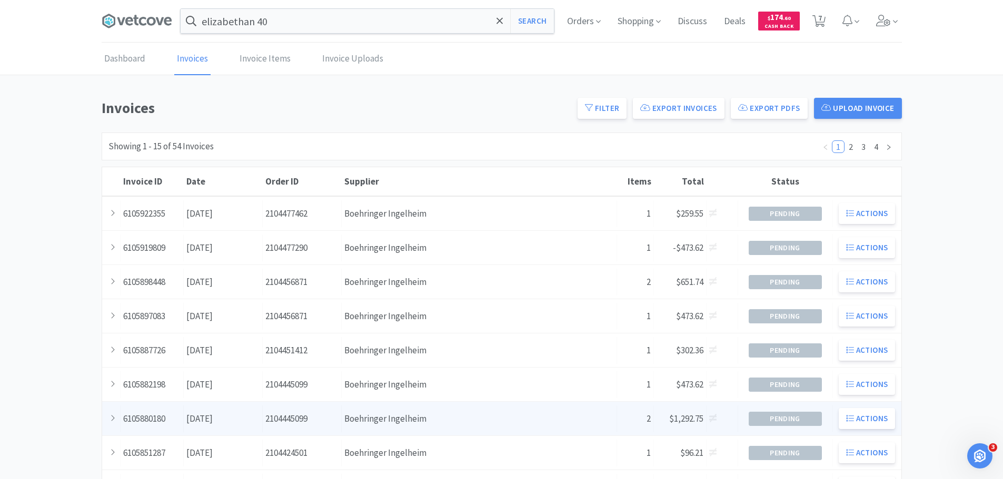
click at [253, 414] on div "Date August 18th, 2025" at bounding box center [223, 419] width 79 height 27
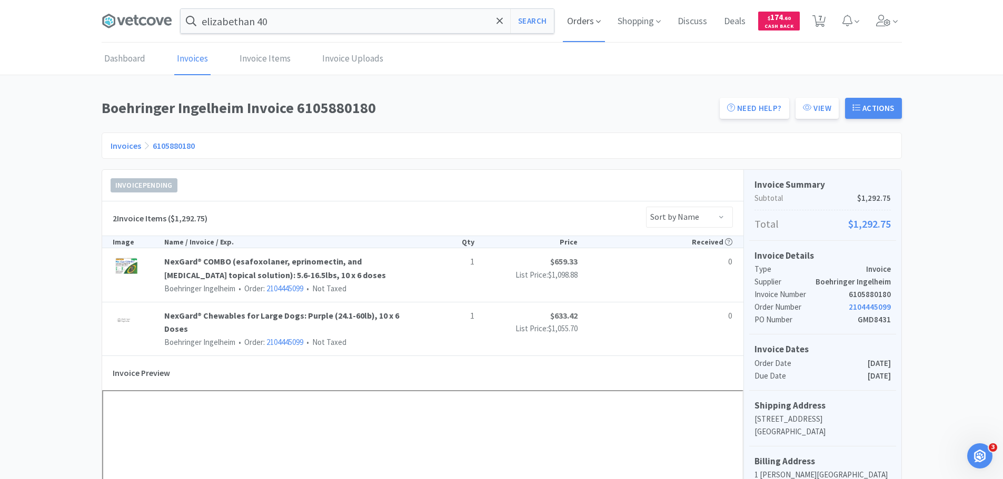
click at [593, 16] on span "Orders" at bounding box center [584, 21] width 42 height 42
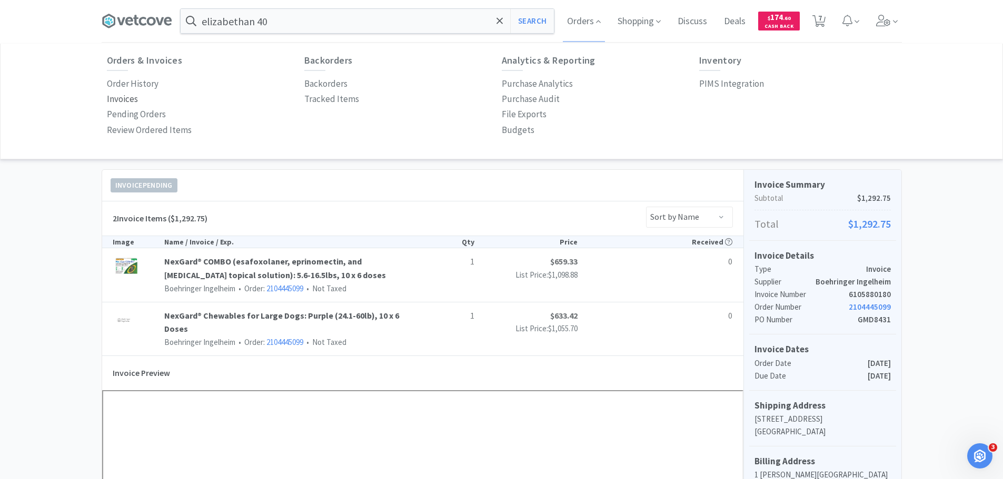
click at [123, 94] on p "Invoices" at bounding box center [122, 99] width 31 height 14
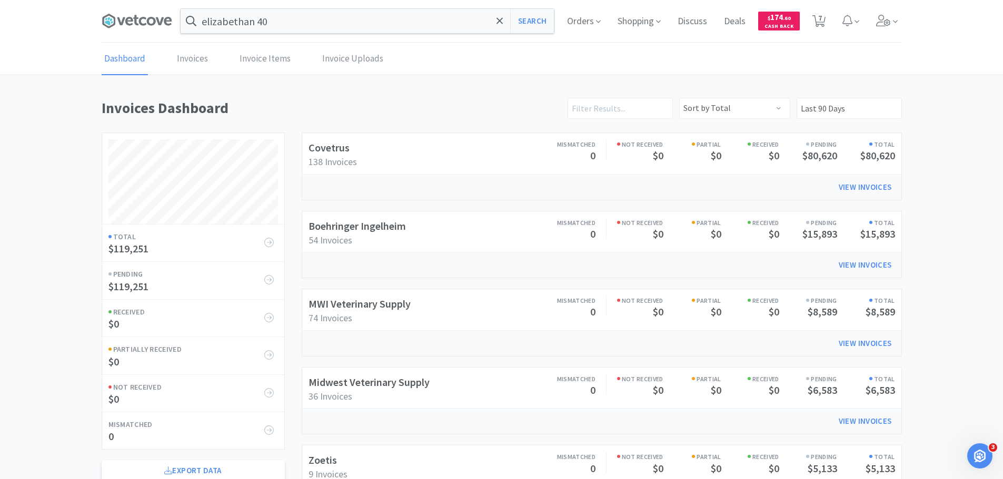
scroll to position [584, 800]
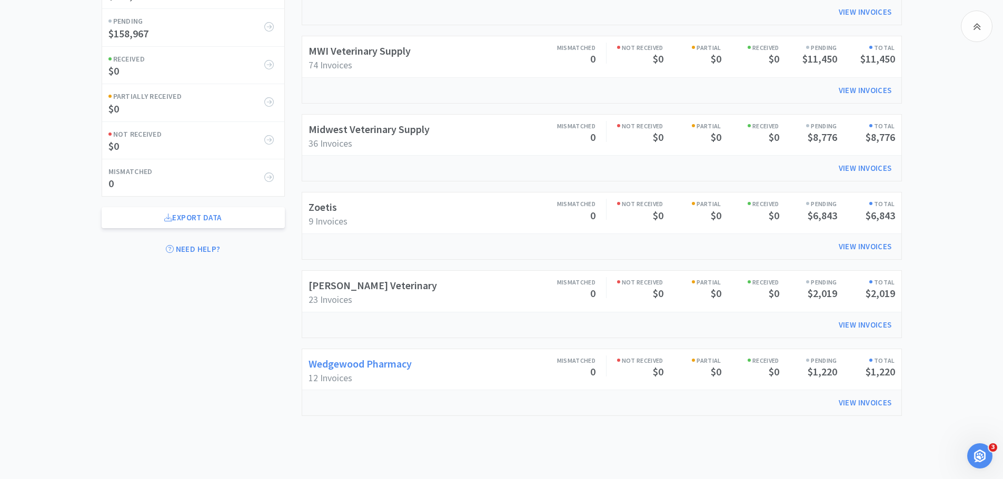
click at [392, 361] on link "Wedgewood Pharmacy" at bounding box center [359, 363] width 103 height 13
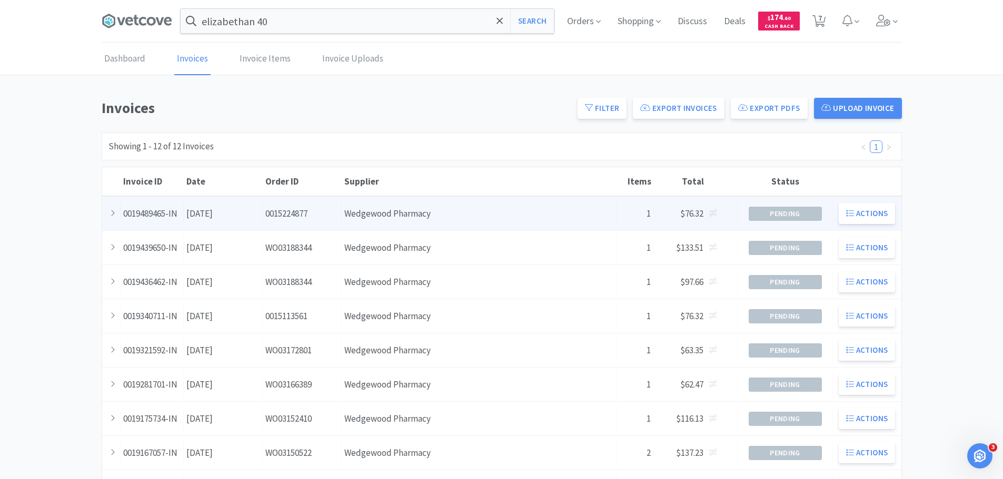
click at [283, 222] on div "Order ID 0015224877" at bounding box center [302, 214] width 79 height 27
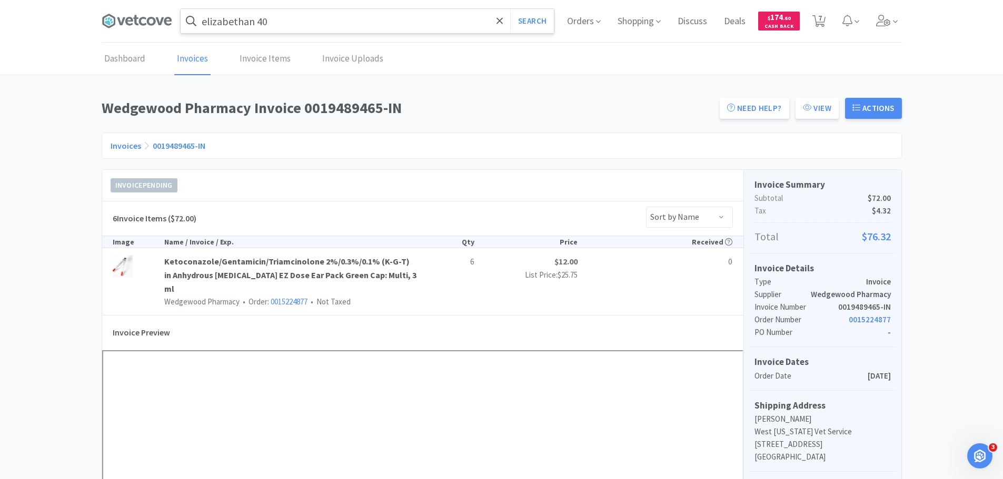
click at [287, 25] on input "elizabethan 40" at bounding box center [367, 21] width 373 height 24
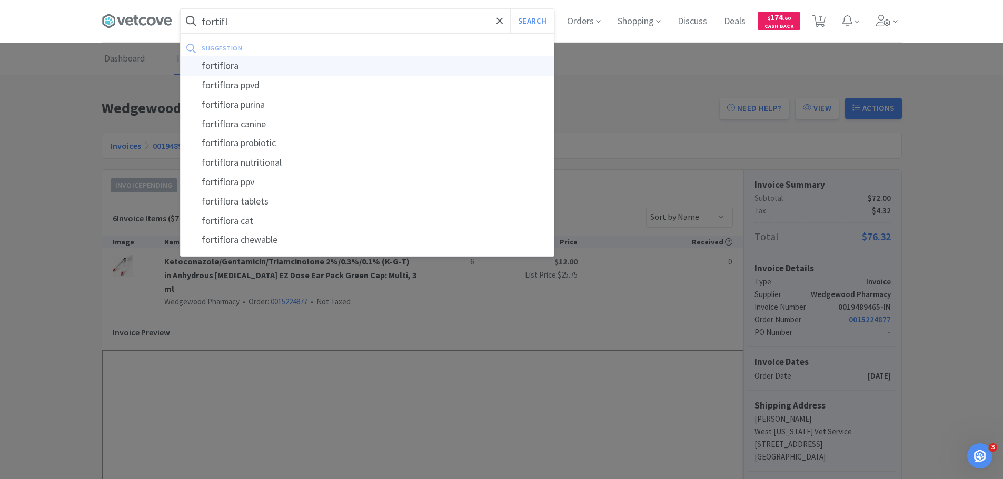
click at [263, 67] on div "fortiflora" at bounding box center [367, 65] width 373 height 19
type input "fortiflora"
select select "1"
select select "2"
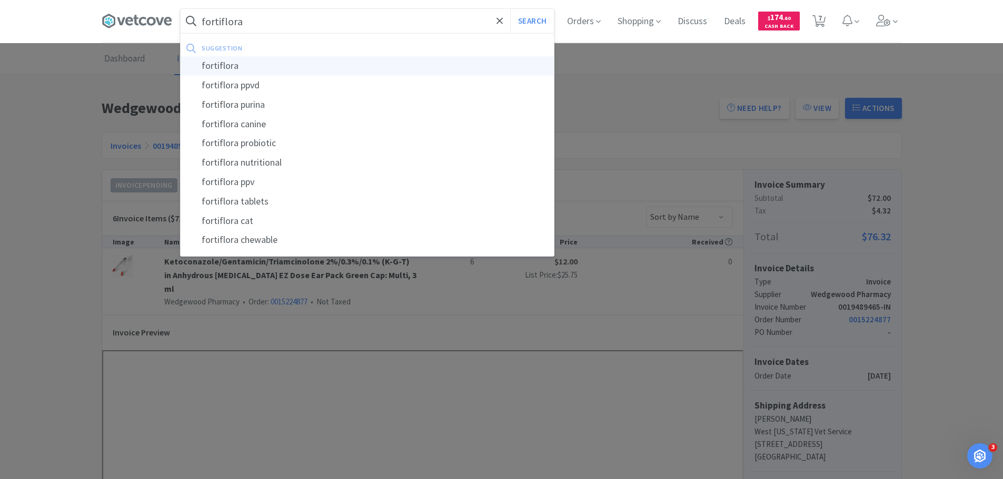
select select "1"
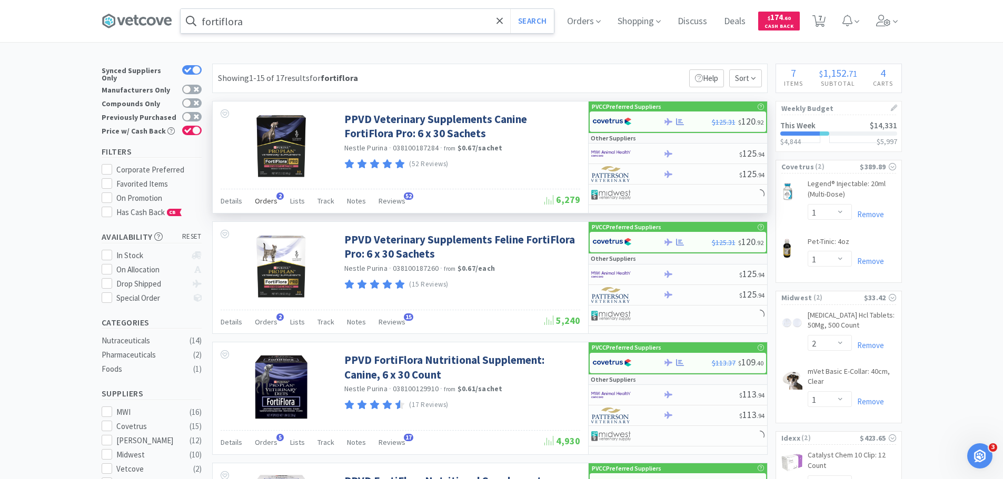
click at [261, 201] on span "Orders" at bounding box center [266, 200] width 23 height 9
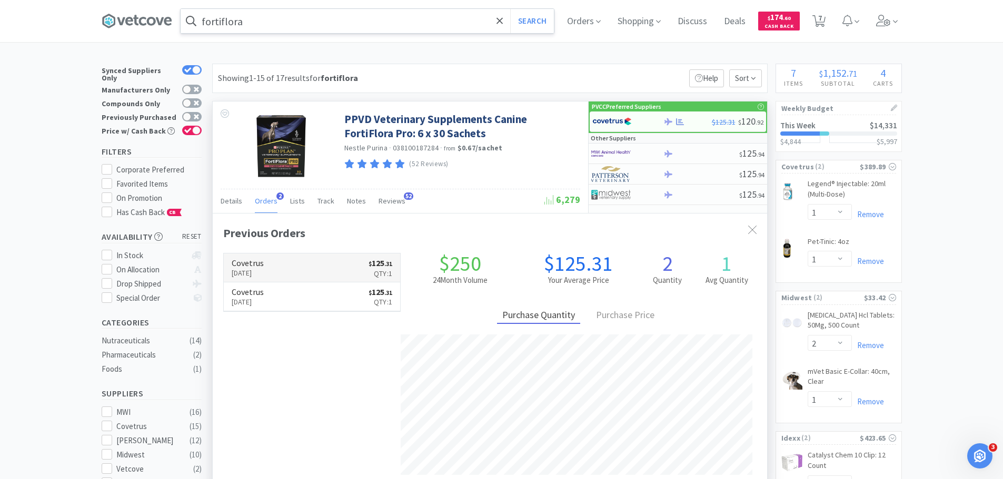
scroll to position [273, 554]
click at [290, 268] on link "Covetrus Aug 20th, 2025 $ 125 . 31 Qty: 1" at bounding box center [312, 268] width 177 height 29
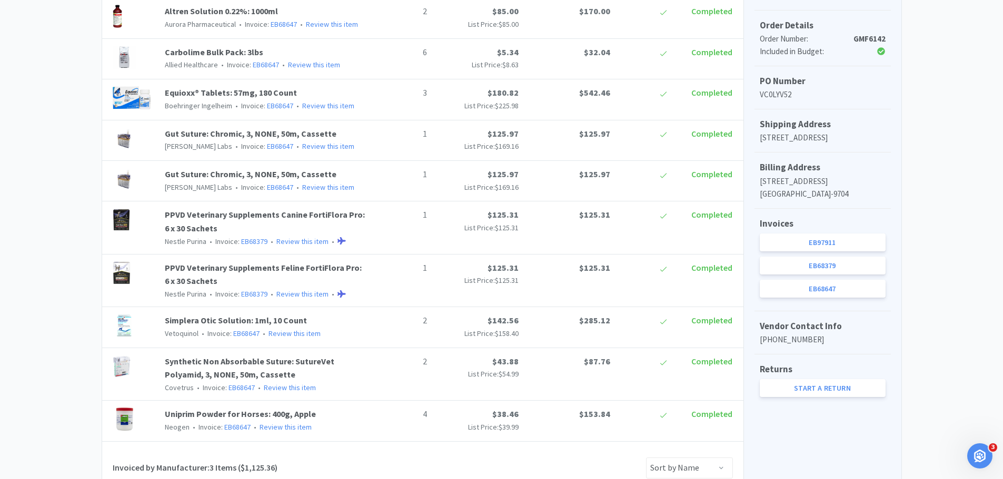
scroll to position [368, 0]
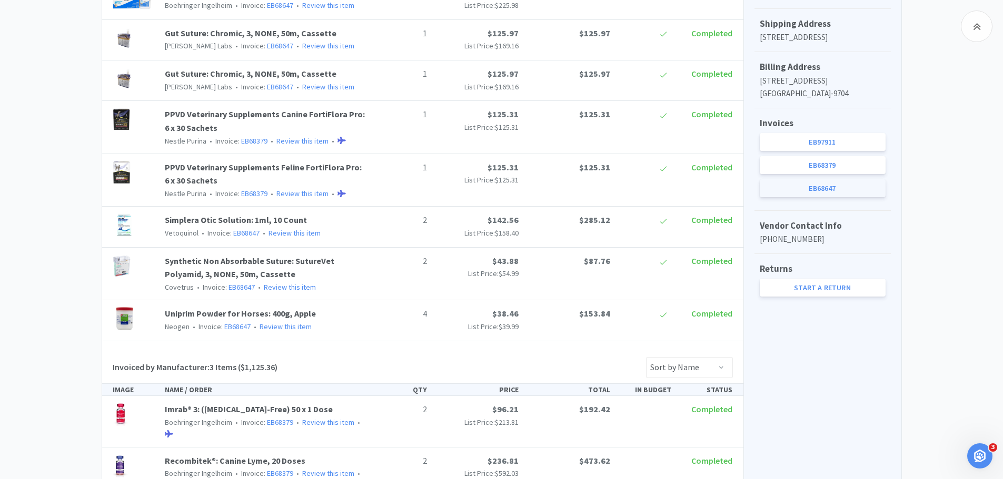
click at [819, 197] on link "EB68647" at bounding box center [822, 188] width 126 height 18
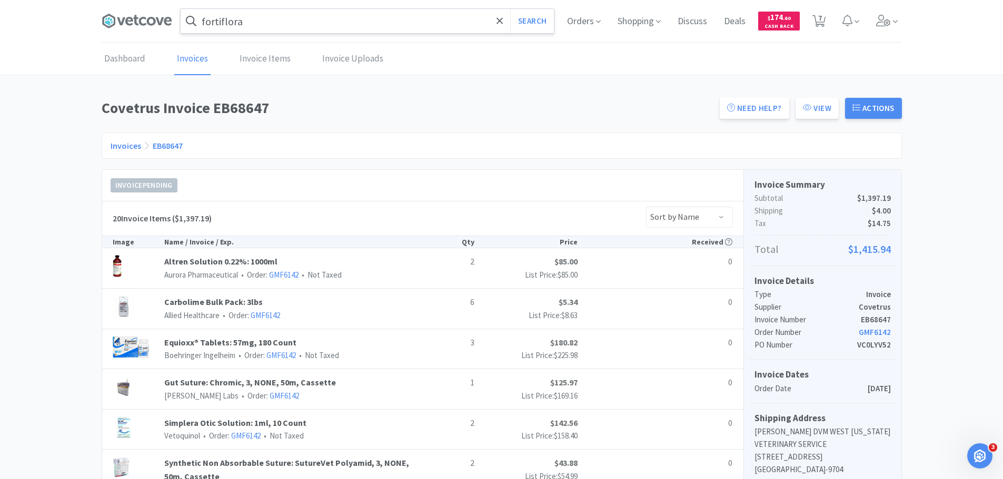
scroll to position [316, 0]
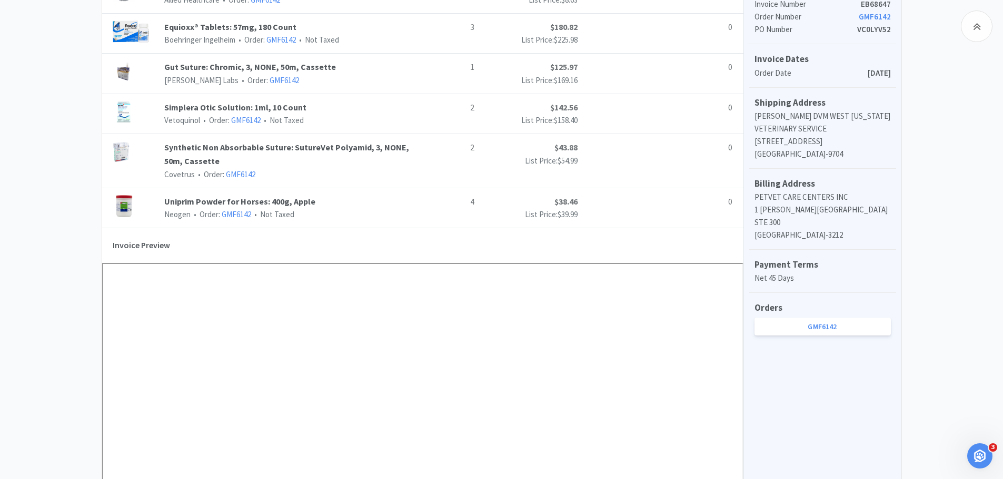
scroll to position [368, 0]
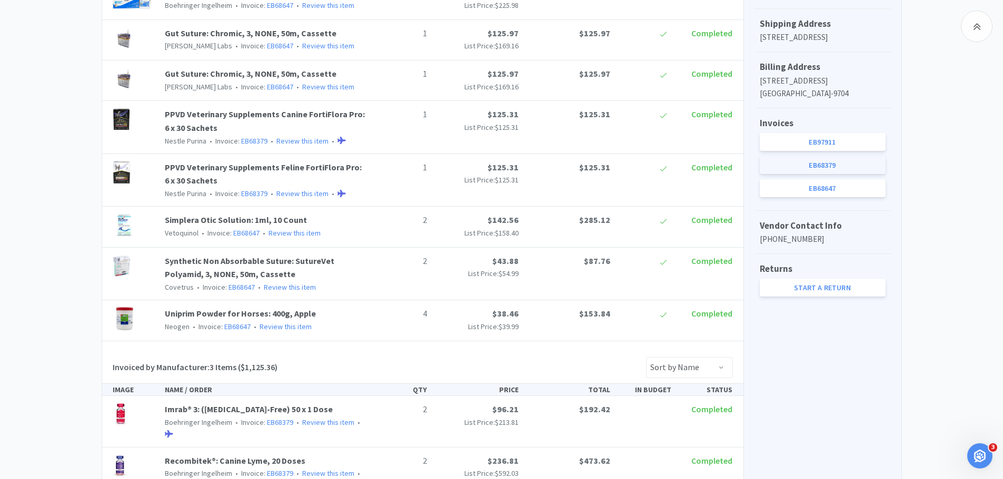
click at [827, 174] on link "EB68379" at bounding box center [822, 165] width 126 height 18
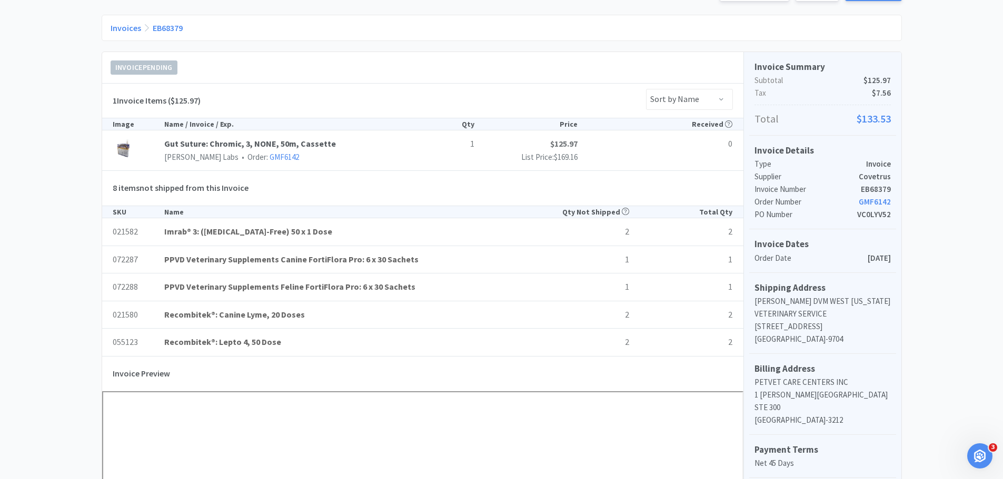
scroll to position [368, 0]
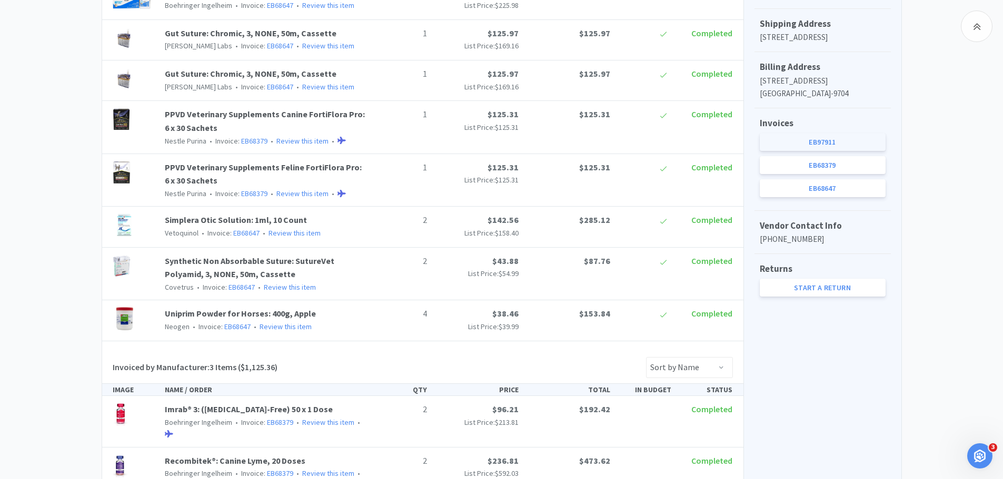
click at [857, 151] on link "EB97911" at bounding box center [822, 142] width 126 height 18
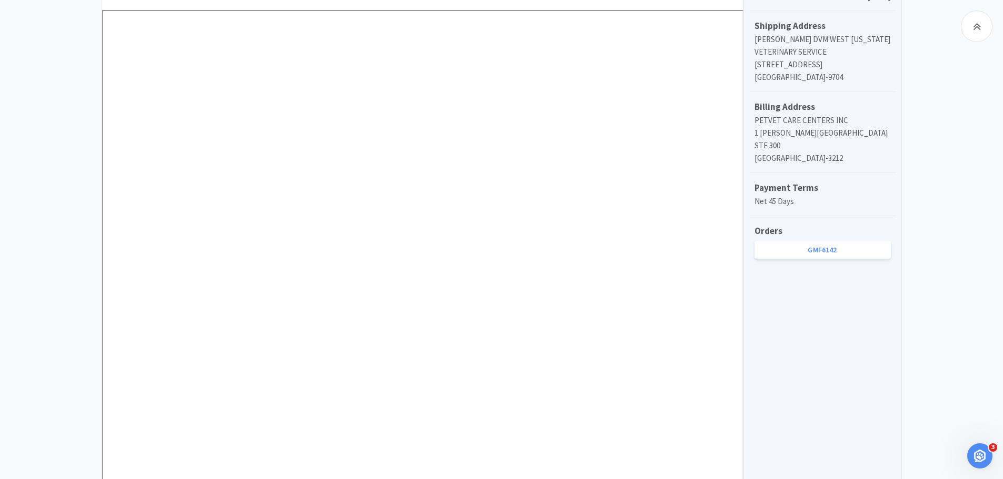
scroll to position [368, 0]
